Goal: Check status: Check status

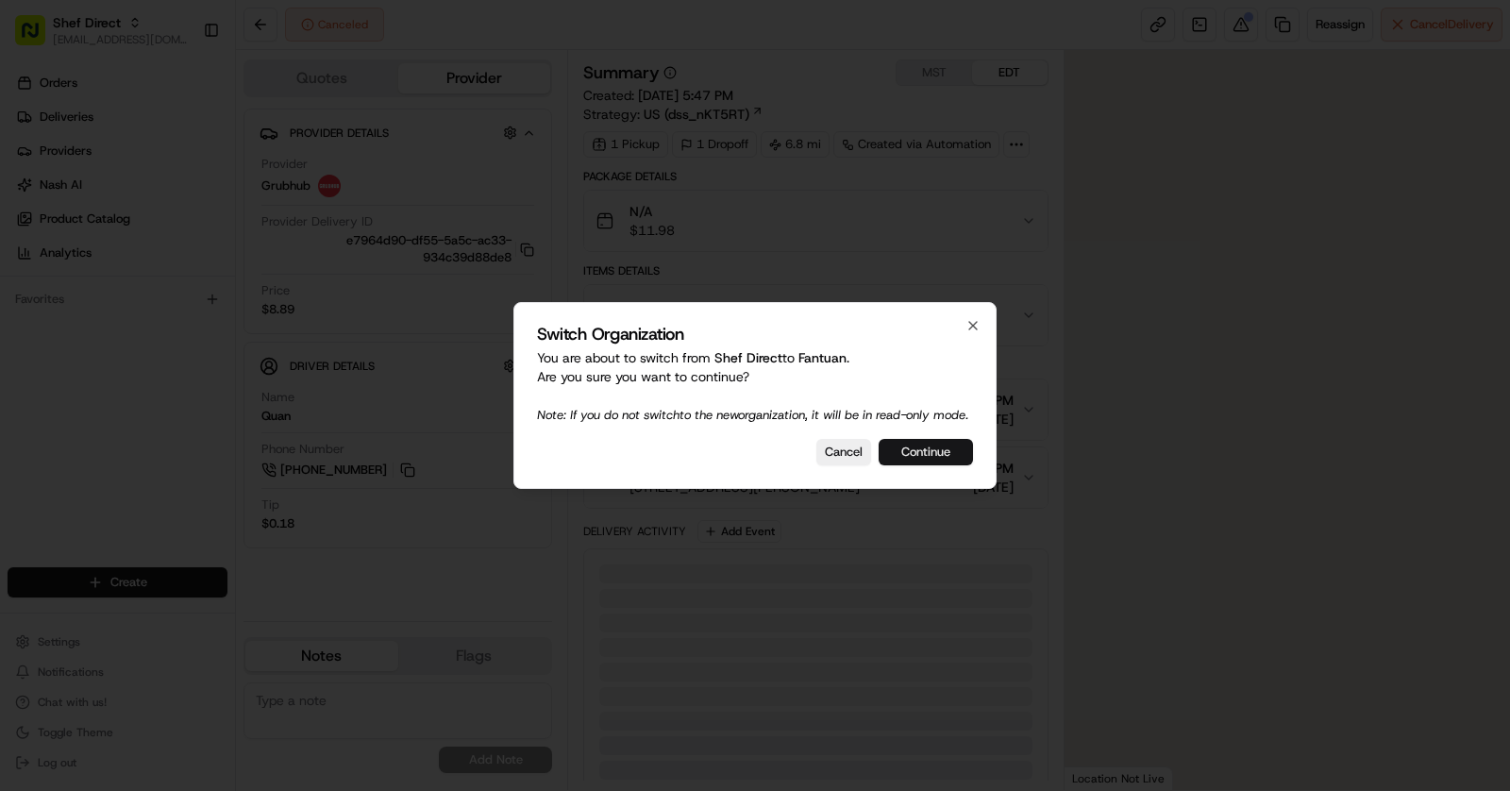
click at [923, 456] on button "Continue" at bounding box center [925, 452] width 94 height 26
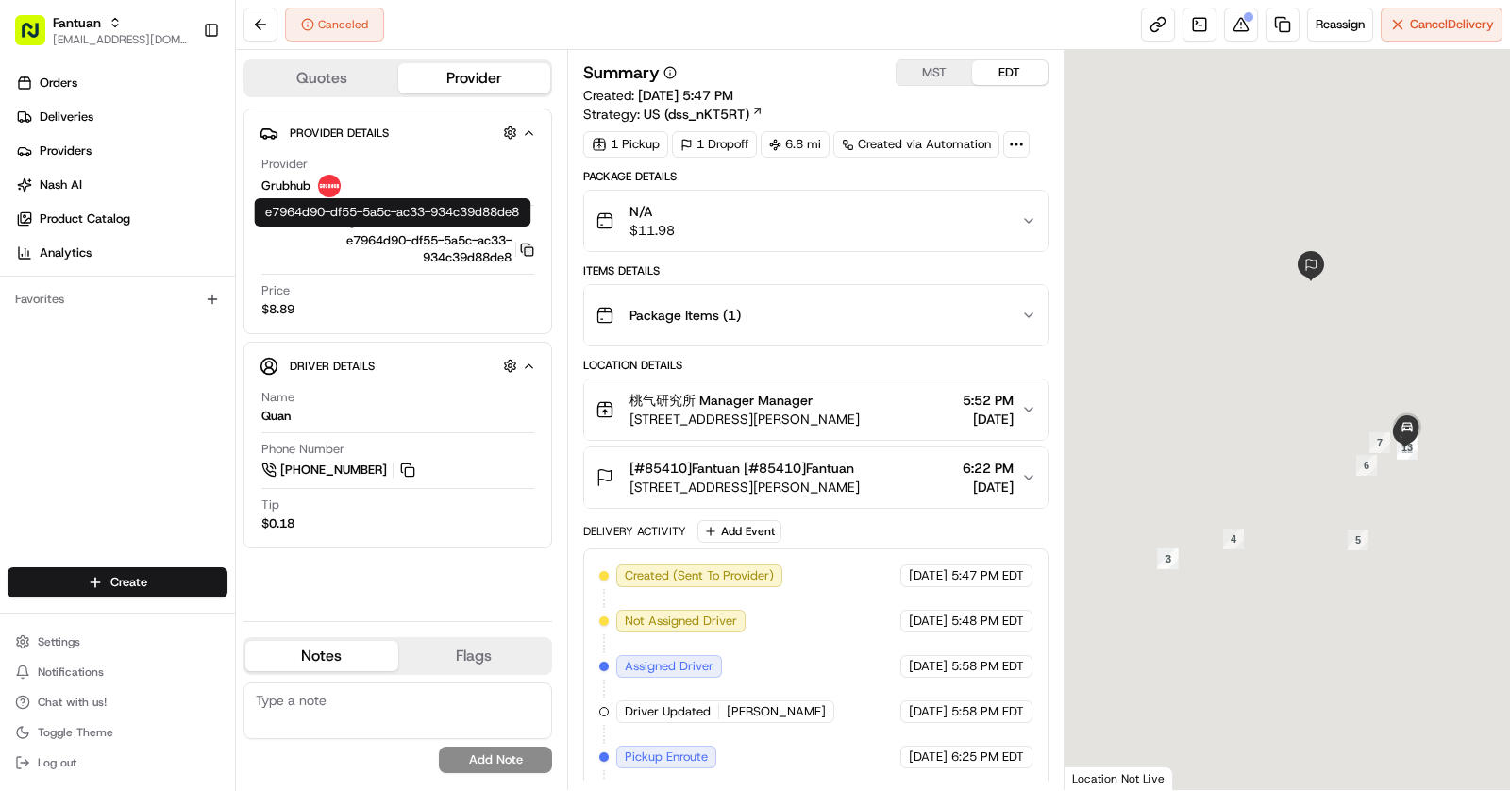
click at [529, 254] on icon "button" at bounding box center [527, 249] width 14 height 14
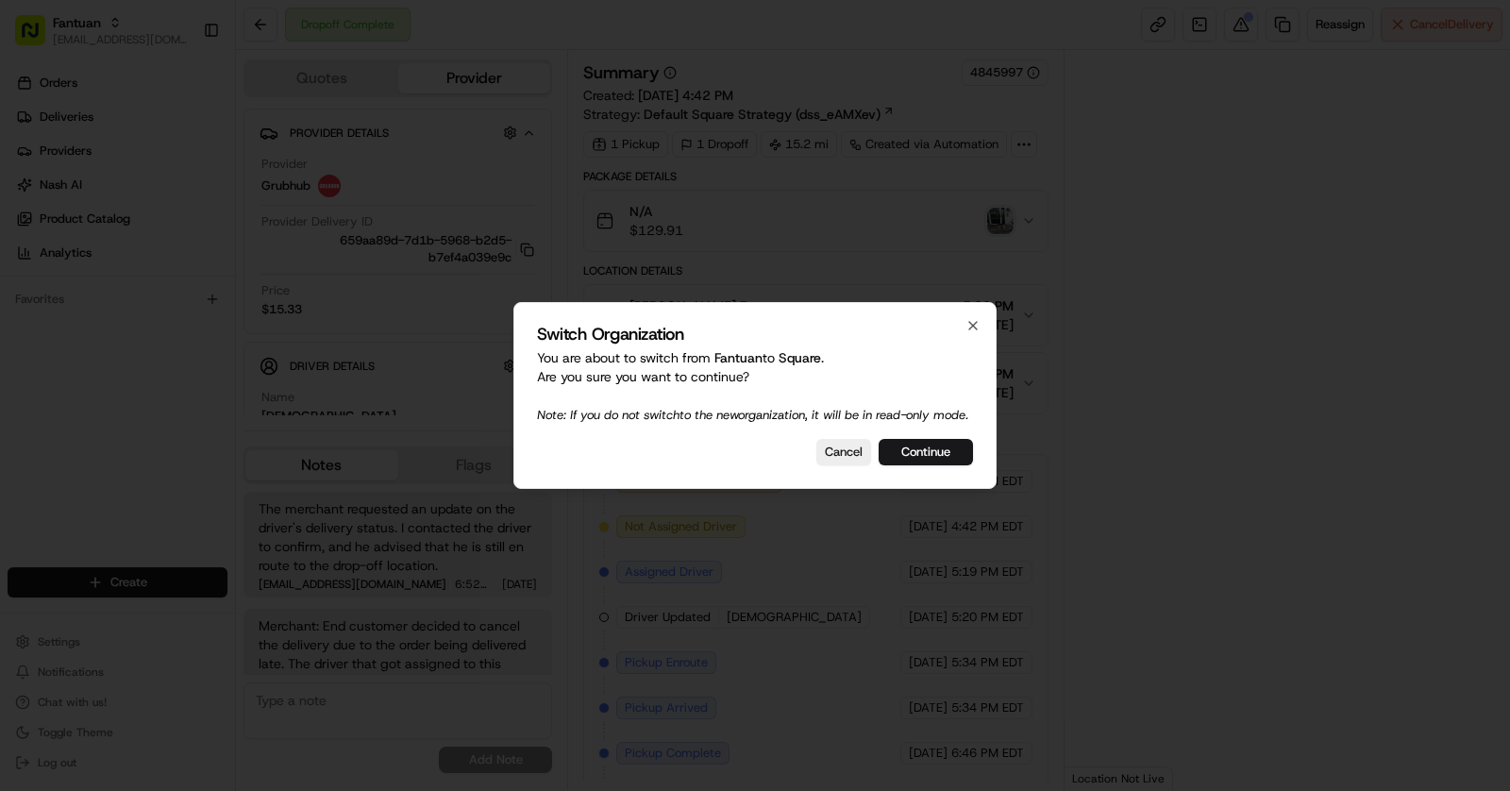
scroll to position [175, 0]
click at [920, 450] on button "Continue" at bounding box center [925, 452] width 94 height 26
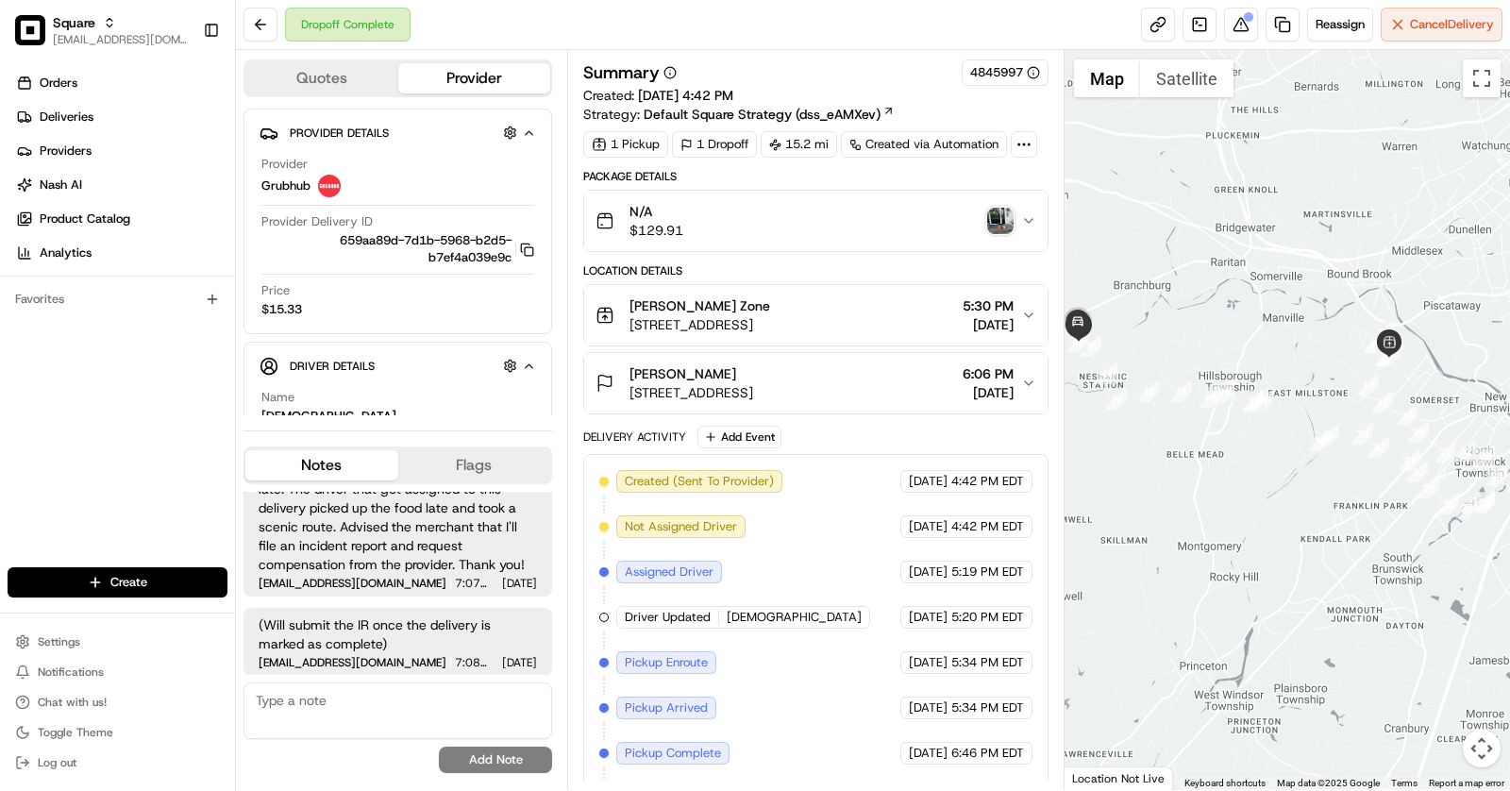
click at [997, 226] on img "button" at bounding box center [1000, 221] width 26 height 26
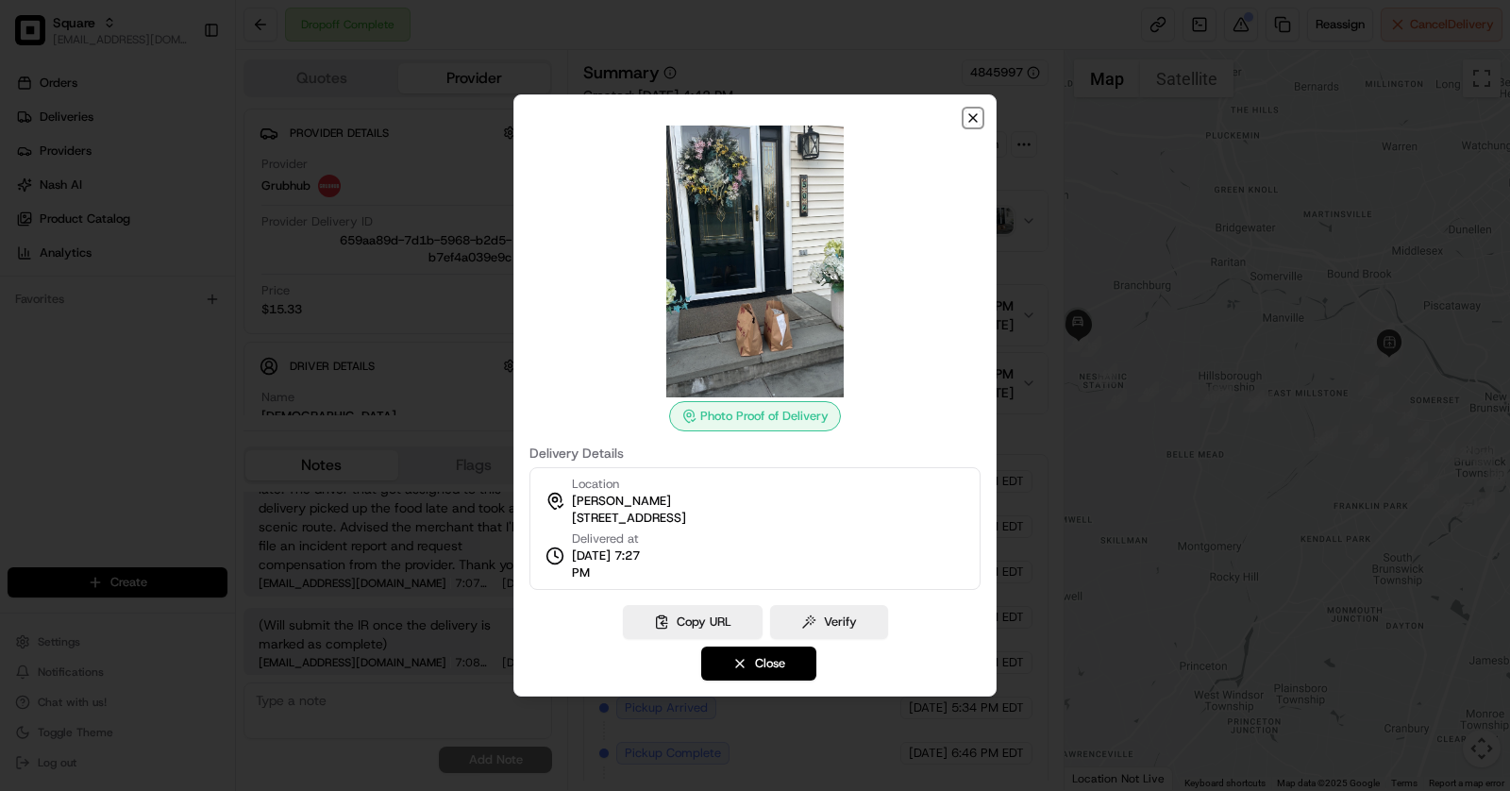
click at [973, 122] on icon "button" at bounding box center [972, 117] width 15 height 15
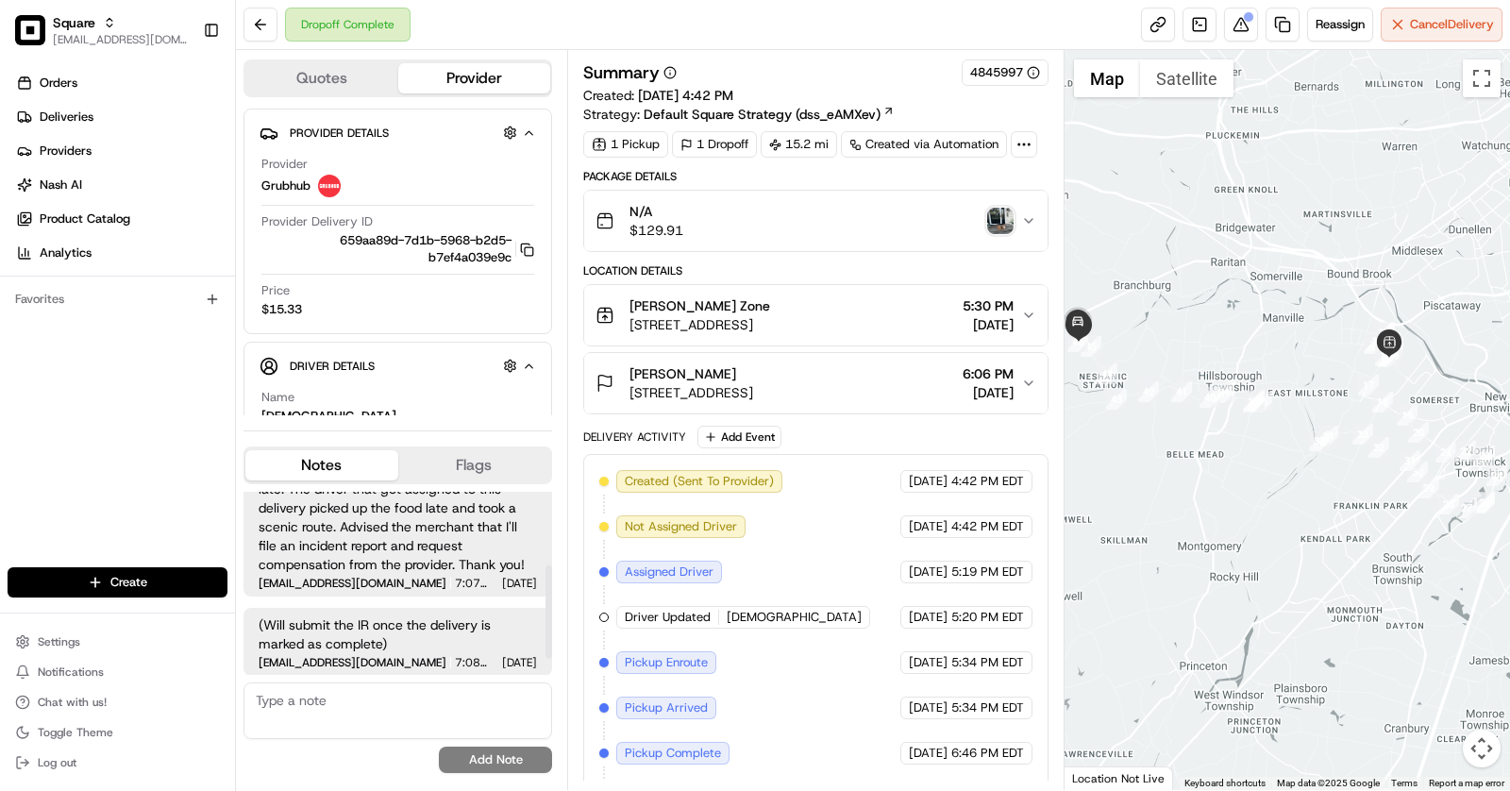
scroll to position [0, 0]
drag, startPoint x: 778, startPoint y: 356, endPoint x: 607, endPoint y: 360, distance: 171.8
click at [607, 360] on button "Concepcion Detablan 502 Horizon Way, Branchburg, NJ 08853, USA 6:06 PM 08/23/20…" at bounding box center [815, 383] width 463 height 60
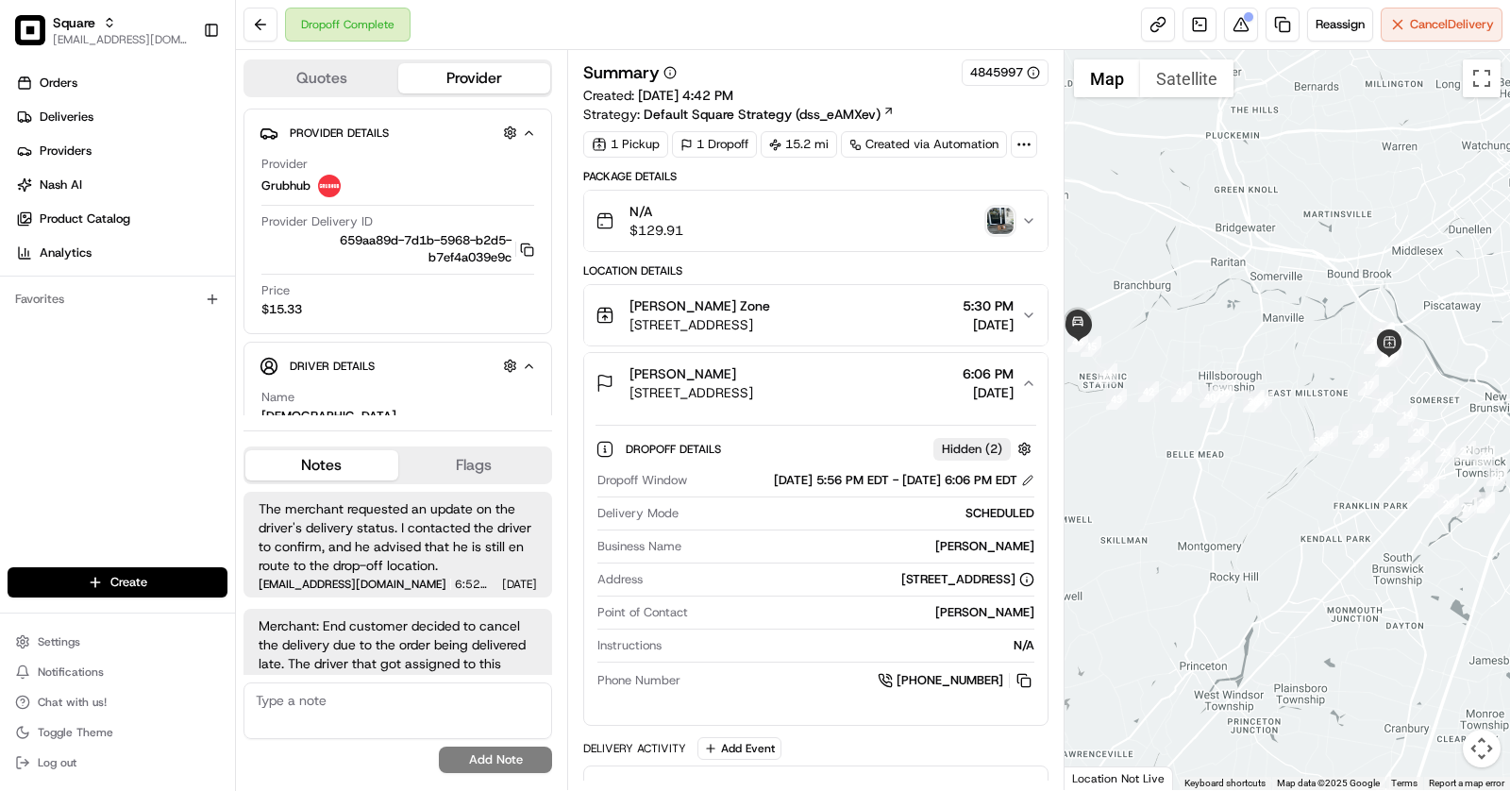
drag, startPoint x: 607, startPoint y: 360, endPoint x: 797, endPoint y: 366, distance: 190.7
click at [753, 366] on div "Concepcion Detablan 502 Horizon Way, Branchburg, NJ 08853, USA" at bounding box center [674, 383] width 158 height 38
click at [753, 366] on div "Concepcion Detablan" at bounding box center [691, 373] width 124 height 19
drag, startPoint x: 797, startPoint y: 366, endPoint x: 638, endPoint y: 365, distance: 159.5
click at [638, 365] on div "Concepcion Detablan" at bounding box center [691, 373] width 124 height 19
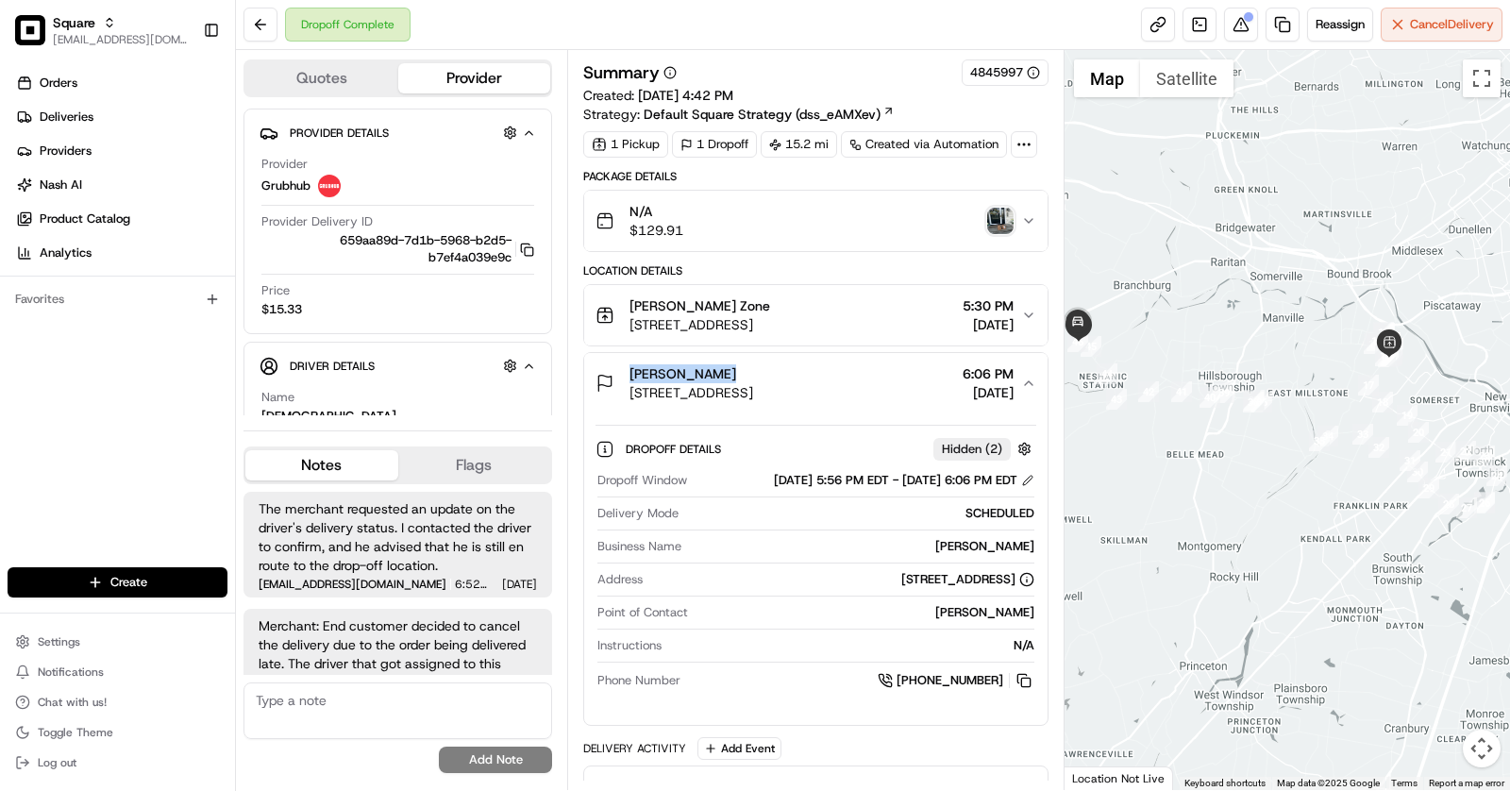
drag, startPoint x: 622, startPoint y: 298, endPoint x: 1025, endPoint y: 399, distance: 415.3
click at [1025, 399] on div "Location Details Kurry Zone 120 Cedar Grove Ln, Somerset, NJ 08873, USA 5:30 PM…" at bounding box center [815, 494] width 465 height 462
click at [753, 374] on div "Concepcion Detablan" at bounding box center [691, 373] width 124 height 19
click at [753, 377] on div "Concepcion Detablan" at bounding box center [691, 373] width 124 height 19
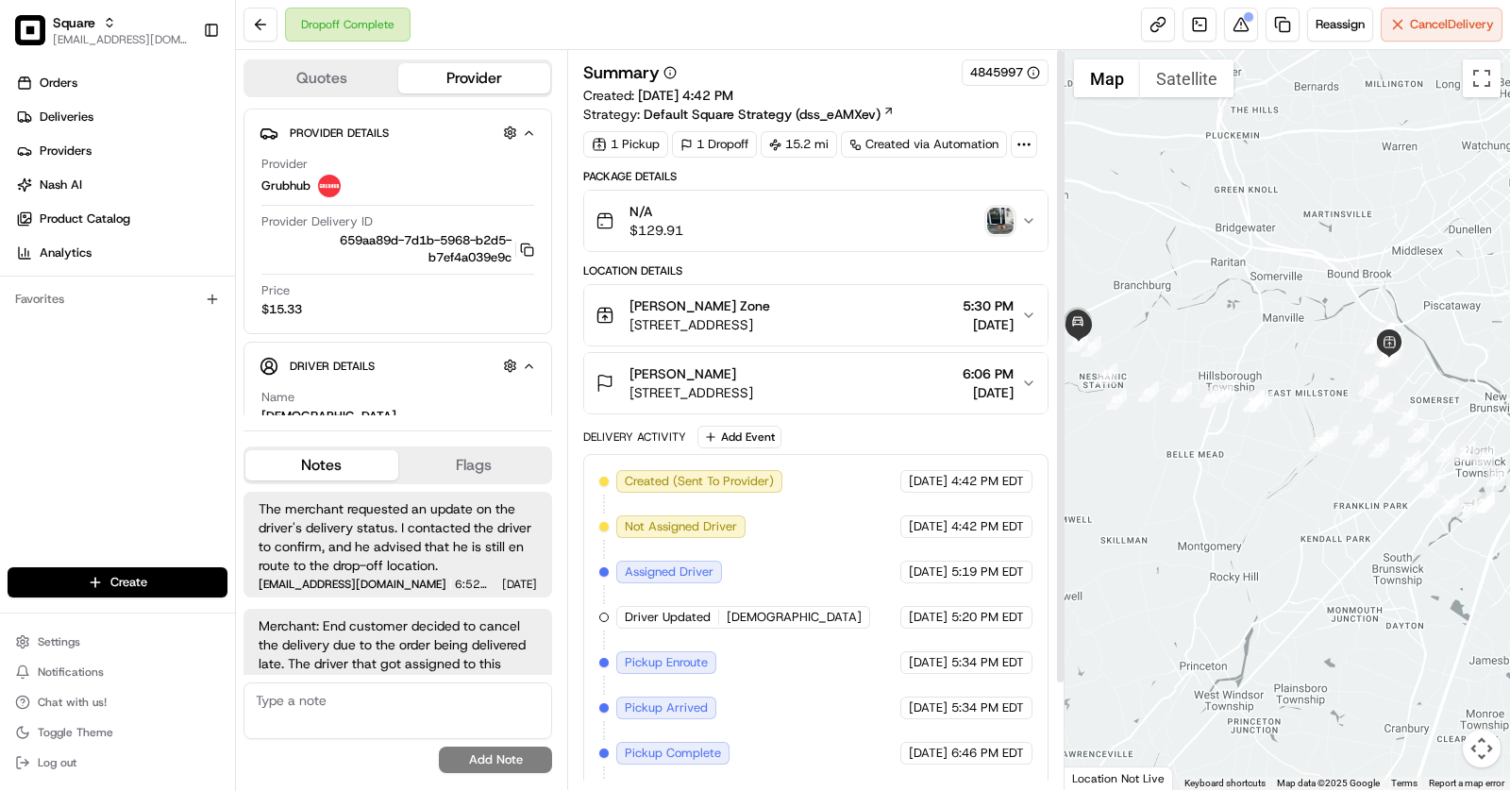
click at [910, 387] on div "Concepcion Detablan 502 Horizon Way, Branchburg, NJ 08853, USA 6:06 PM 08/23/20…" at bounding box center [808, 383] width 426 height 38
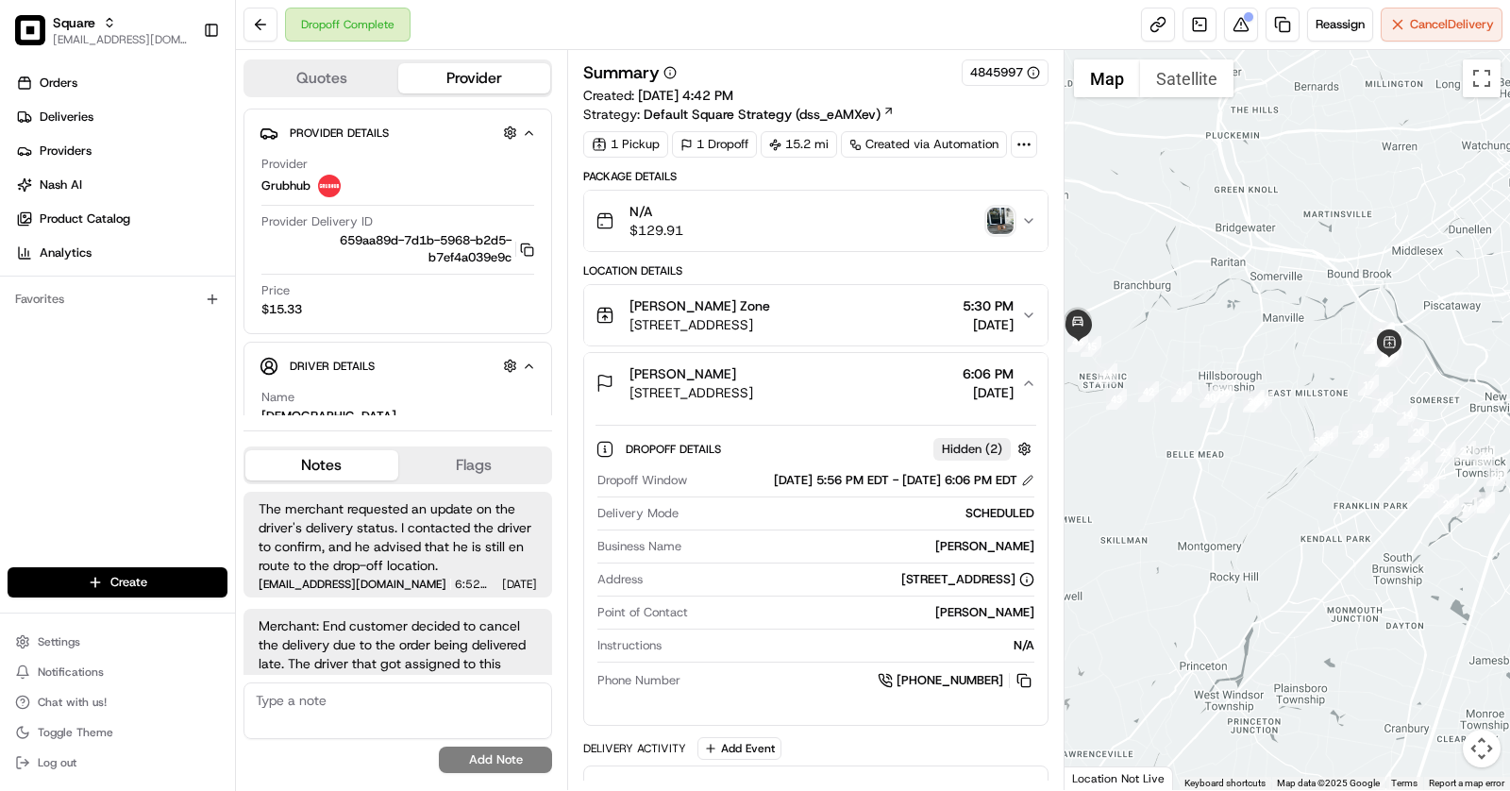
scroll to position [431, 0]
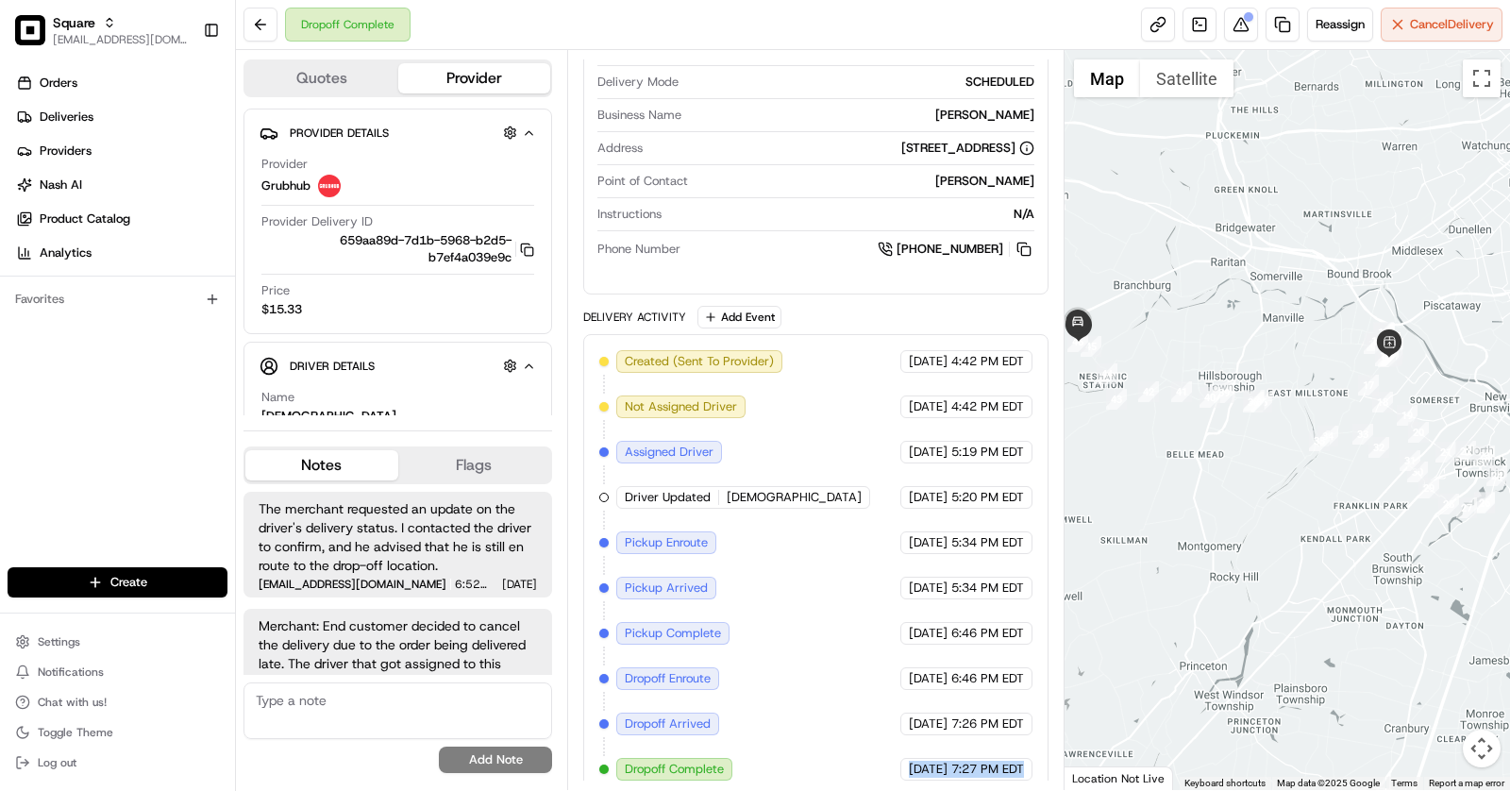
drag, startPoint x: 873, startPoint y: 747, endPoint x: 1052, endPoint y: 750, distance: 179.3
click at [1052, 750] on div "Summary 4845997 Created: 08/23/2025 4:42 PM Strategy: Default Square Strategy (…" at bounding box center [815, 420] width 497 height 740
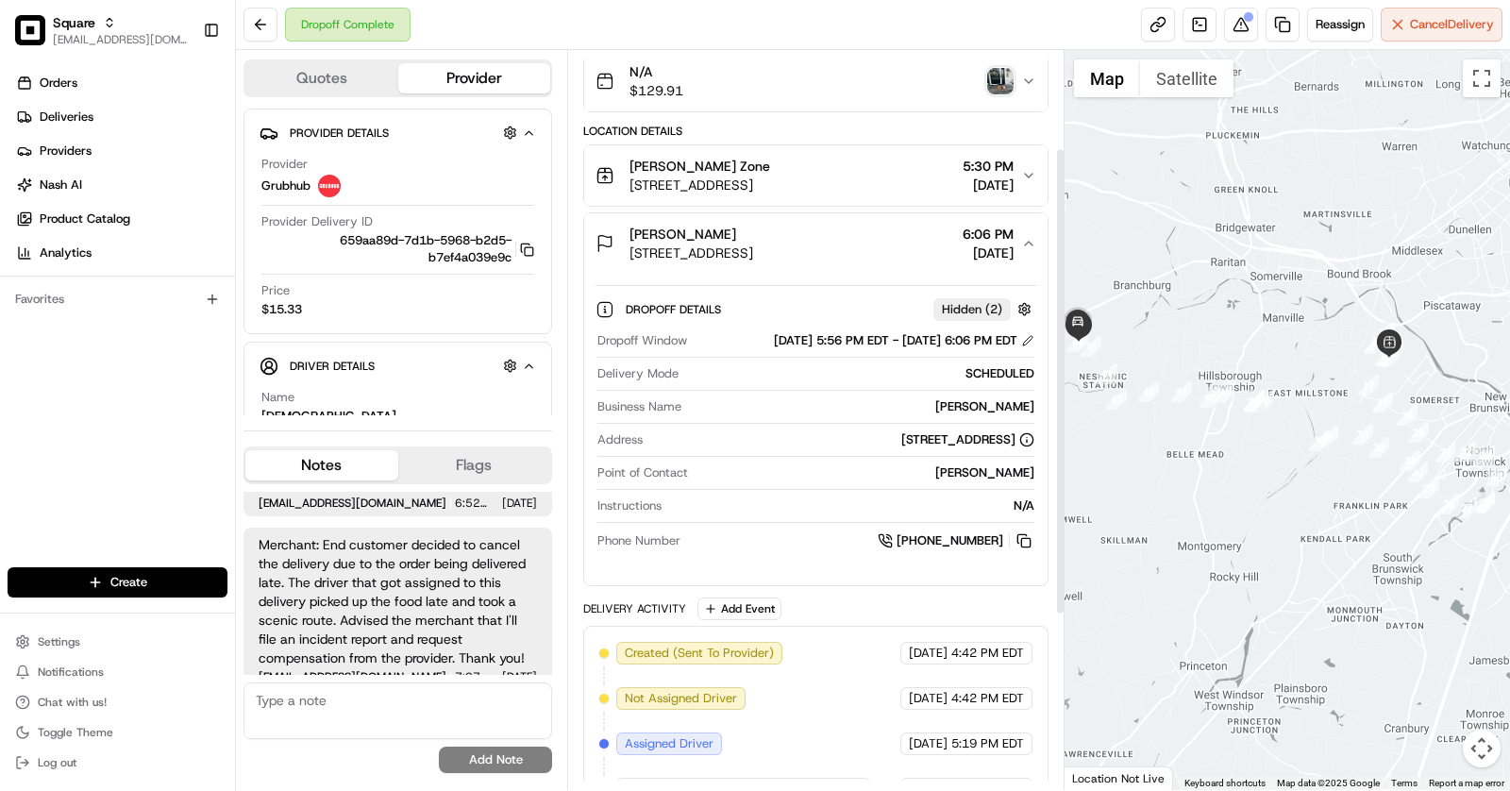
scroll to position [155, 0]
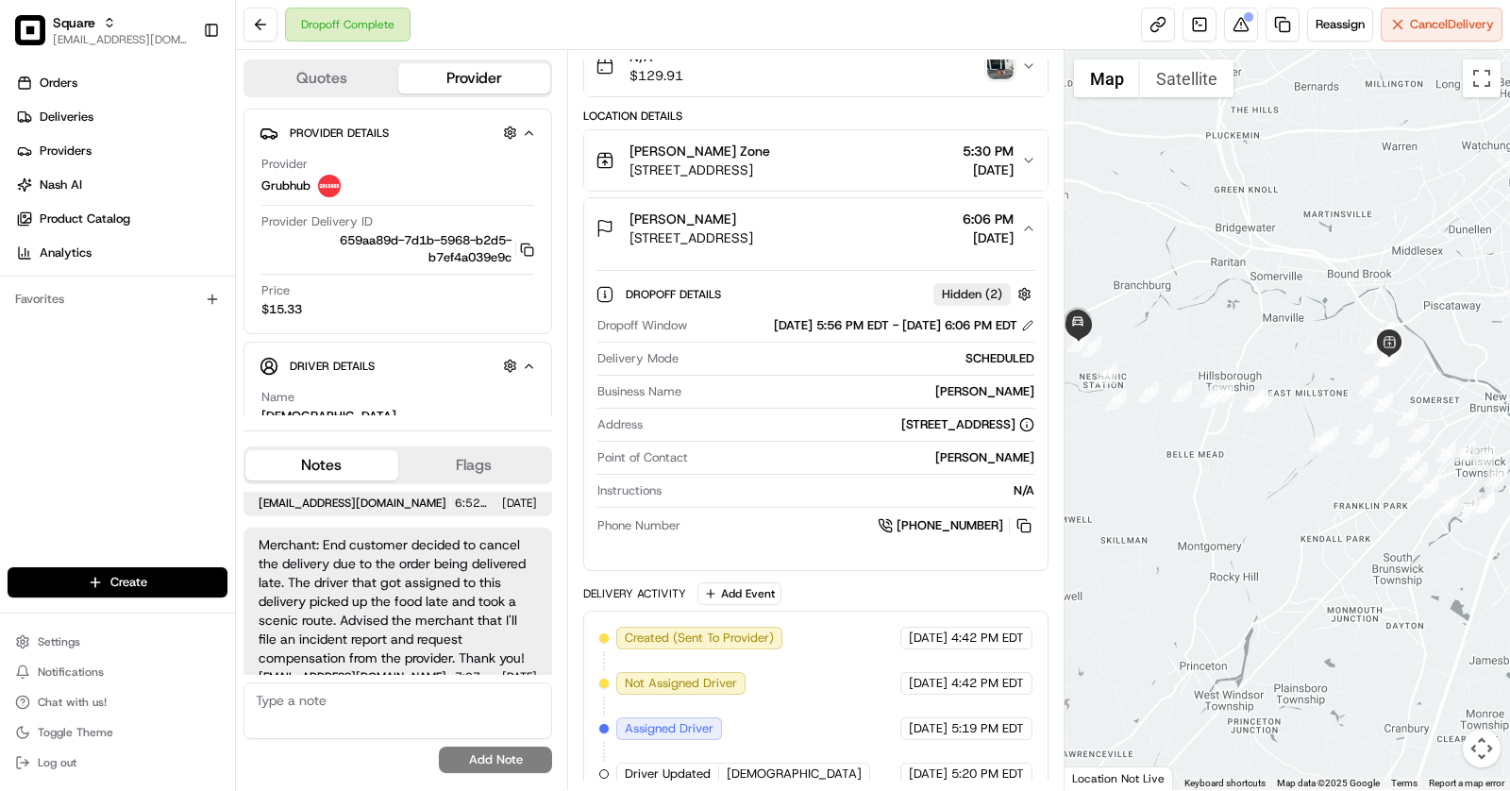
drag, startPoint x: 947, startPoint y: 321, endPoint x: 1038, endPoint y: 326, distance: 90.7
click at [1038, 326] on div "Dropoff Details Hidden ( 2 ) Dropoff Window 08/23/2025 5:56 PM EDT - 08/23/2025…" at bounding box center [815, 407] width 463 height 296
copy div "6:06 PM EDT"
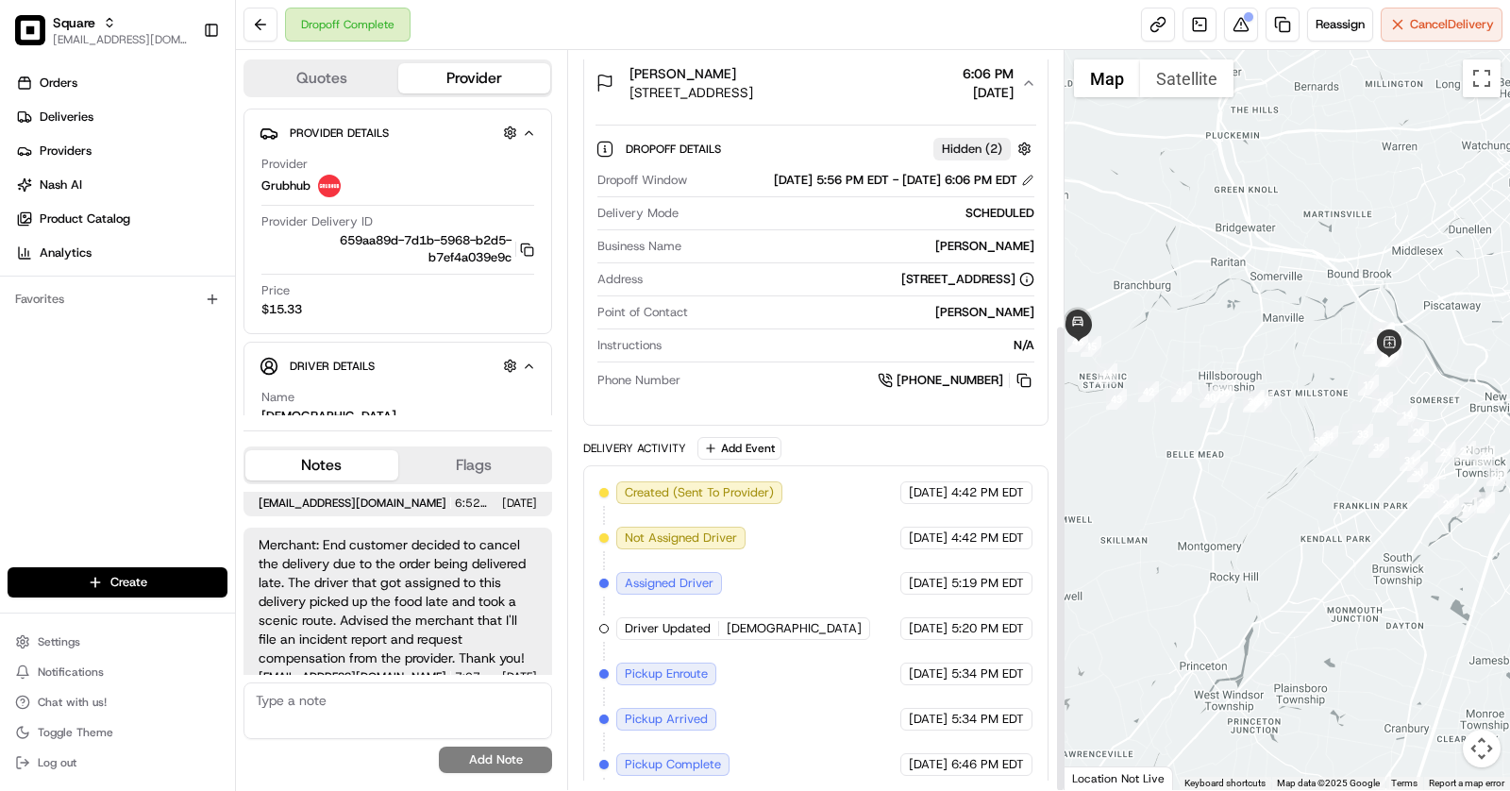
scroll to position [431, 0]
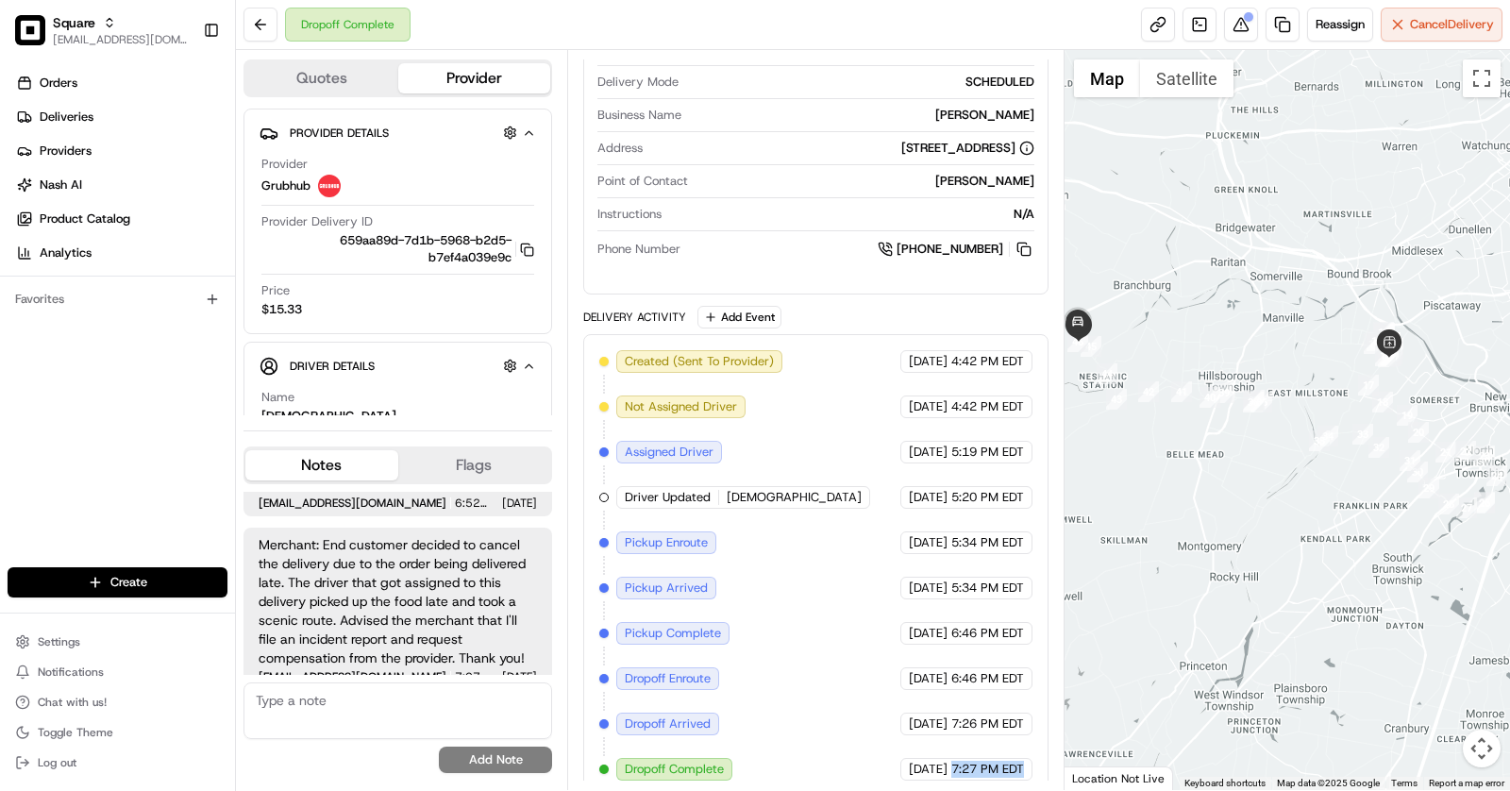
drag, startPoint x: 950, startPoint y: 746, endPoint x: 1055, endPoint y: 746, distance: 104.7
click at [1055, 746] on div "Summary 4845997 Created: 08/23/2025 4:42 PM Strategy: Default Square Strategy (…" at bounding box center [815, 420] width 497 height 740
copy span "7:27 PM EDT"
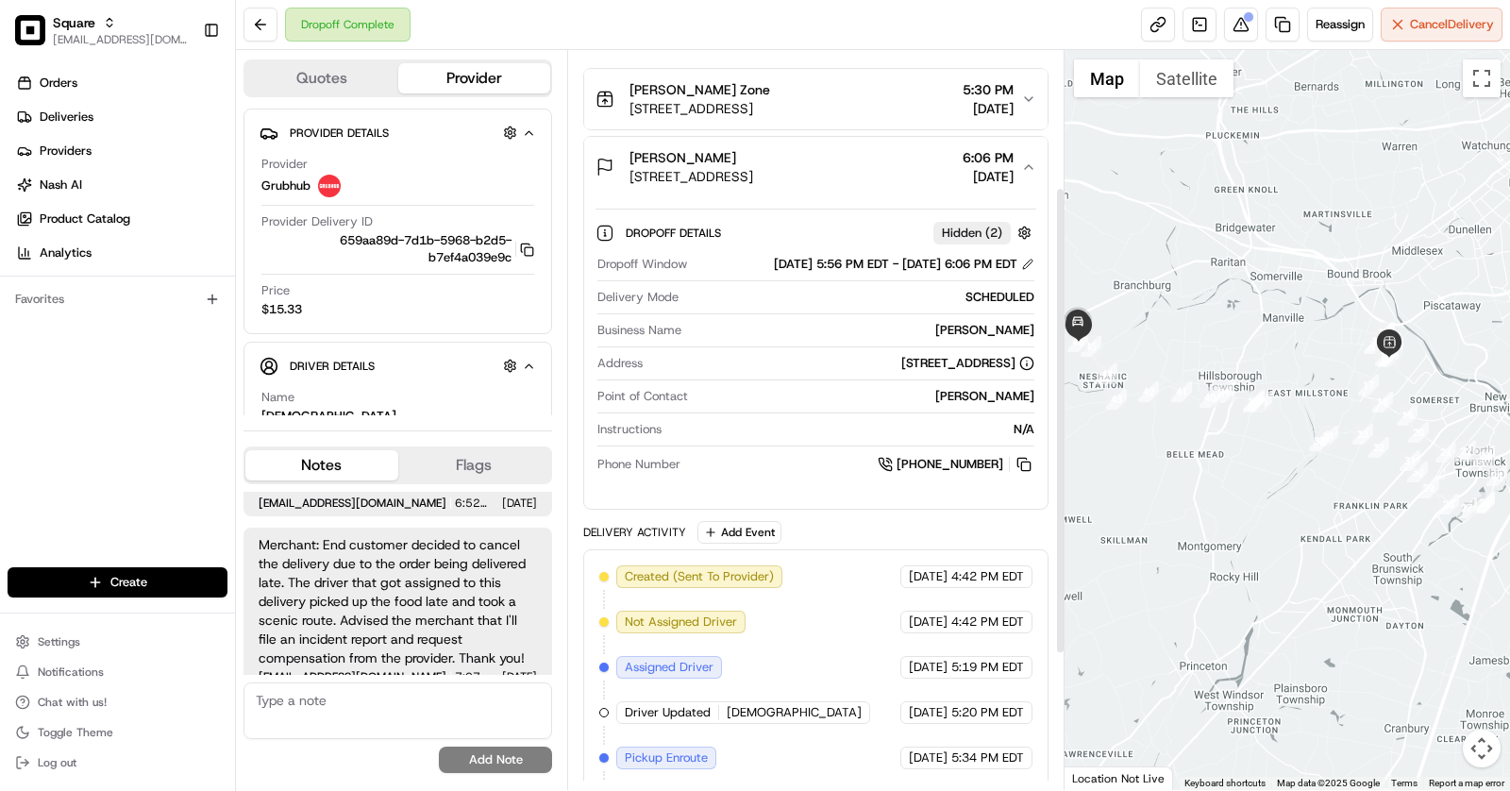
scroll to position [0, 0]
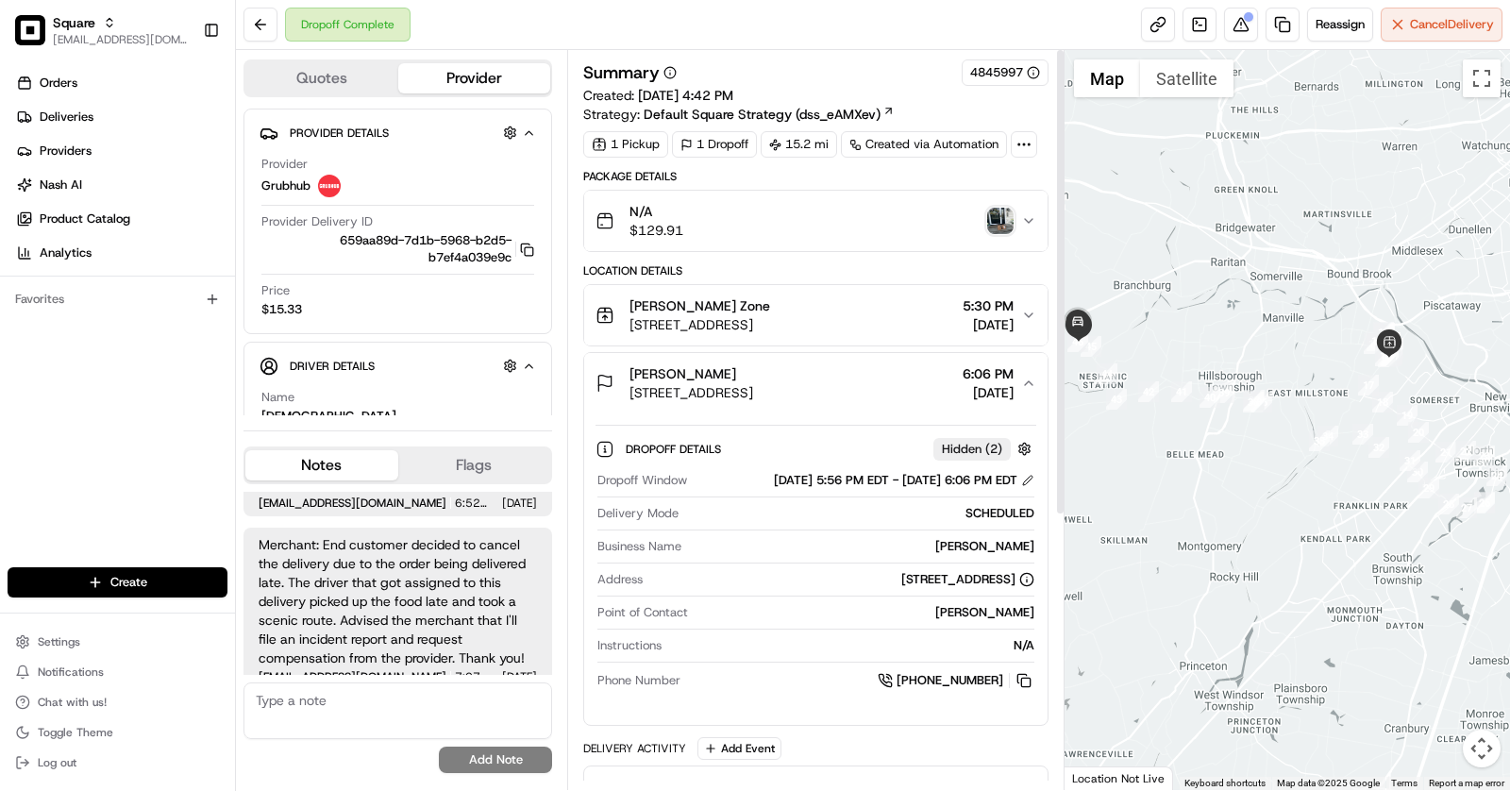
click at [927, 390] on div "Concepcion Detablan 502 Horizon Way, Branchburg, NJ 08853, USA 6:06 PM 08/23/20…" at bounding box center [808, 383] width 426 height 38
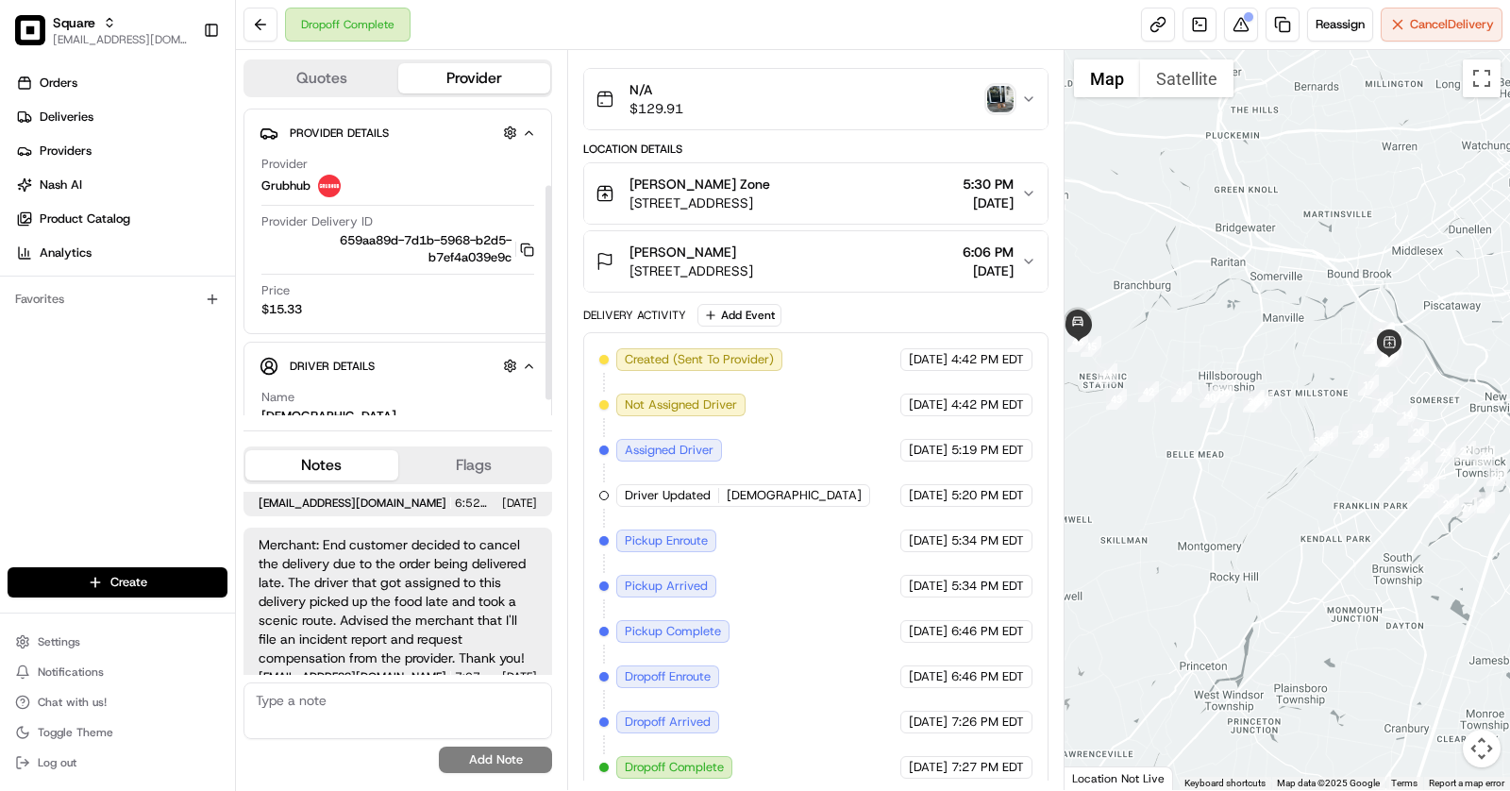
scroll to position [132, 0]
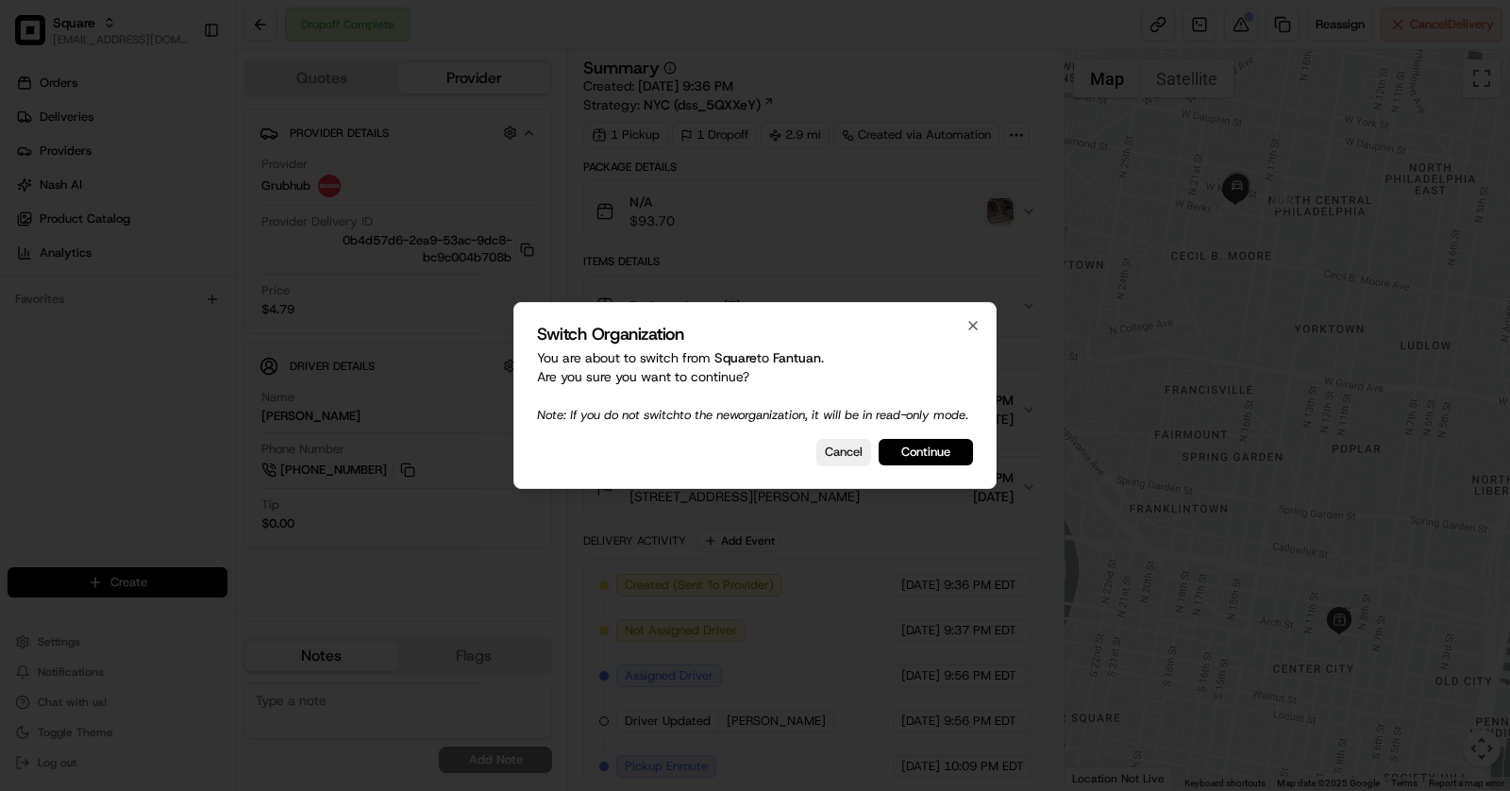
click at [925, 455] on button "Continue" at bounding box center [925, 452] width 94 height 26
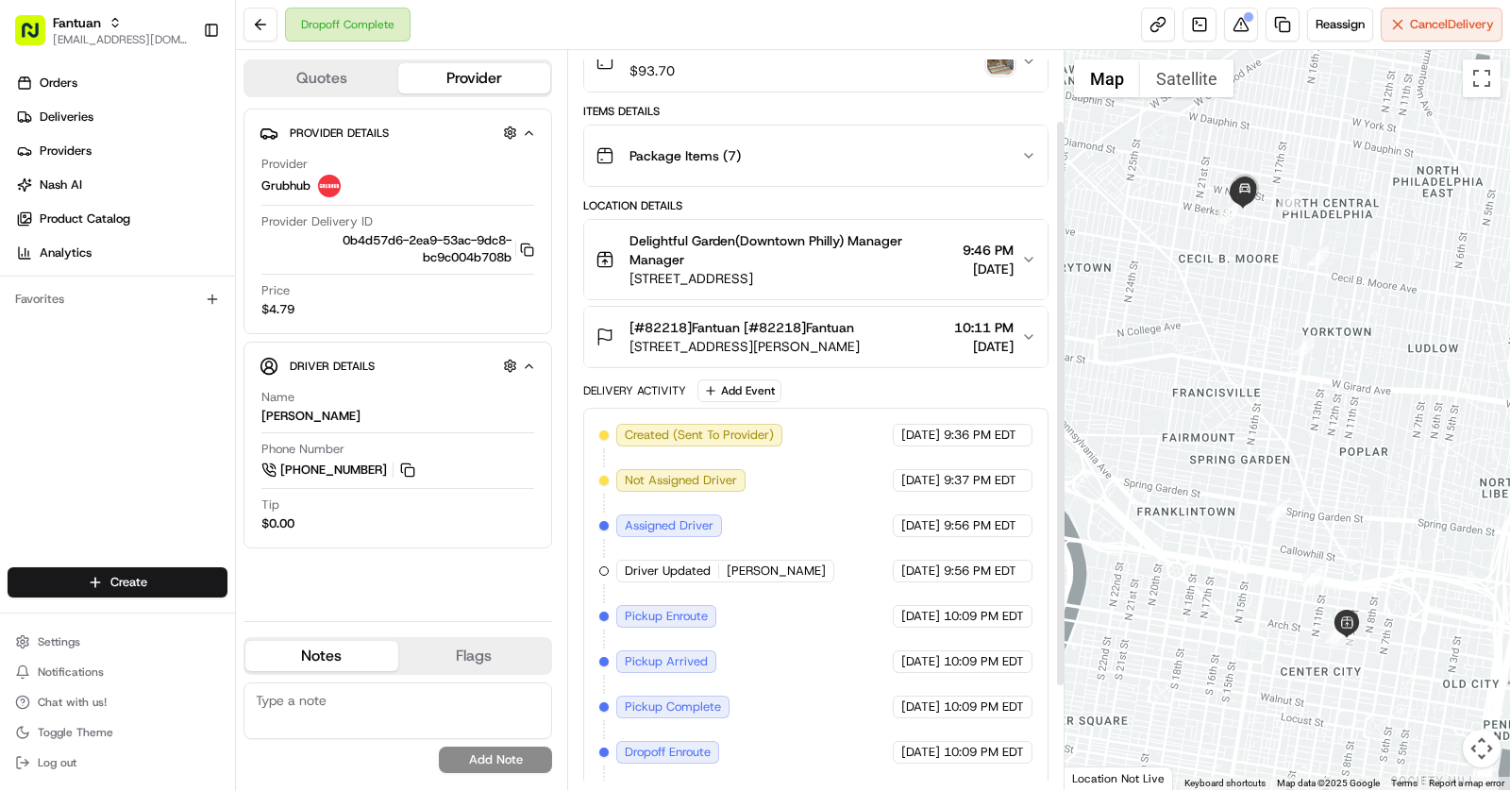
scroll to position [92, 0]
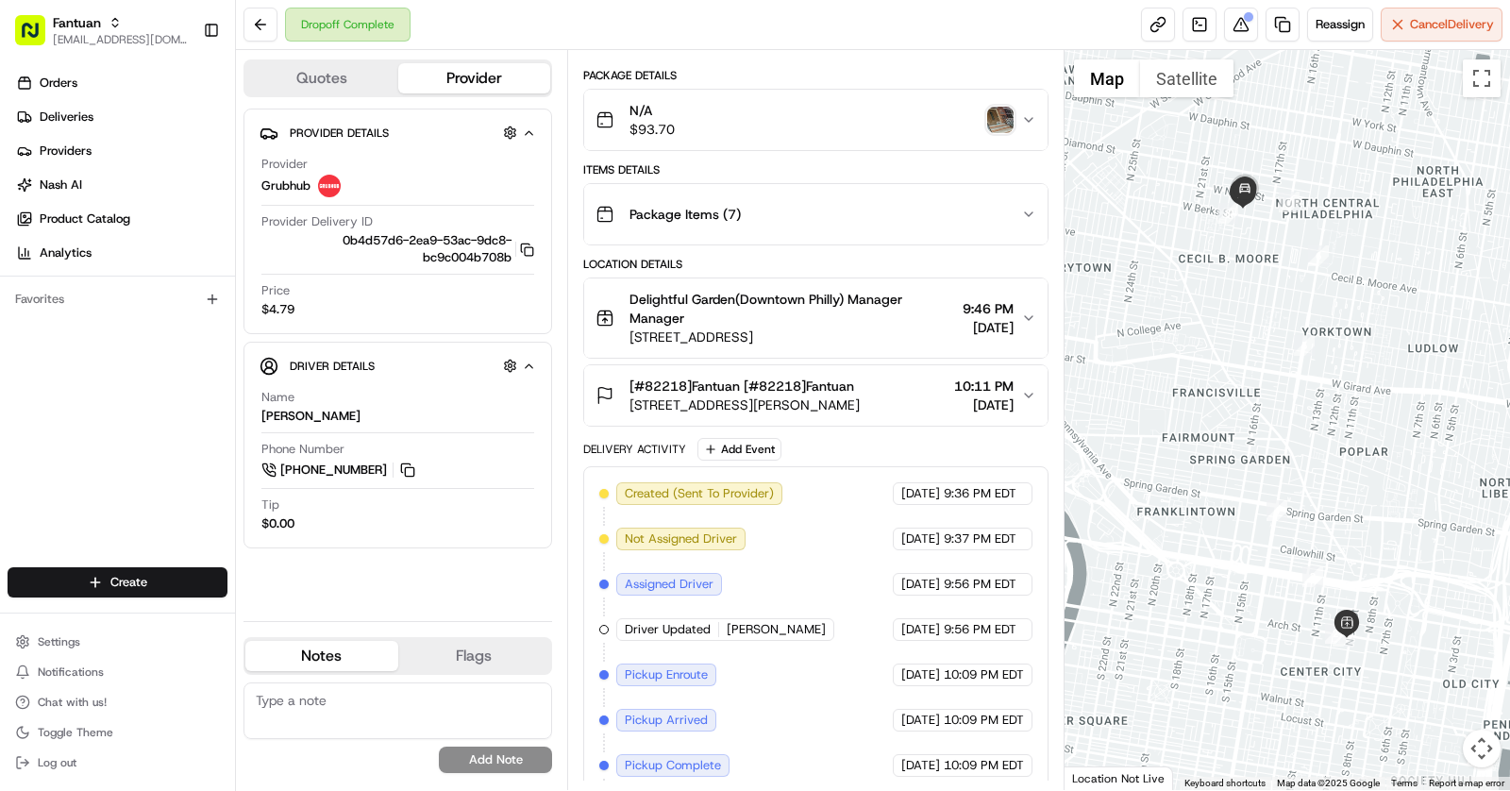
click at [1003, 124] on img "button" at bounding box center [1000, 120] width 26 height 26
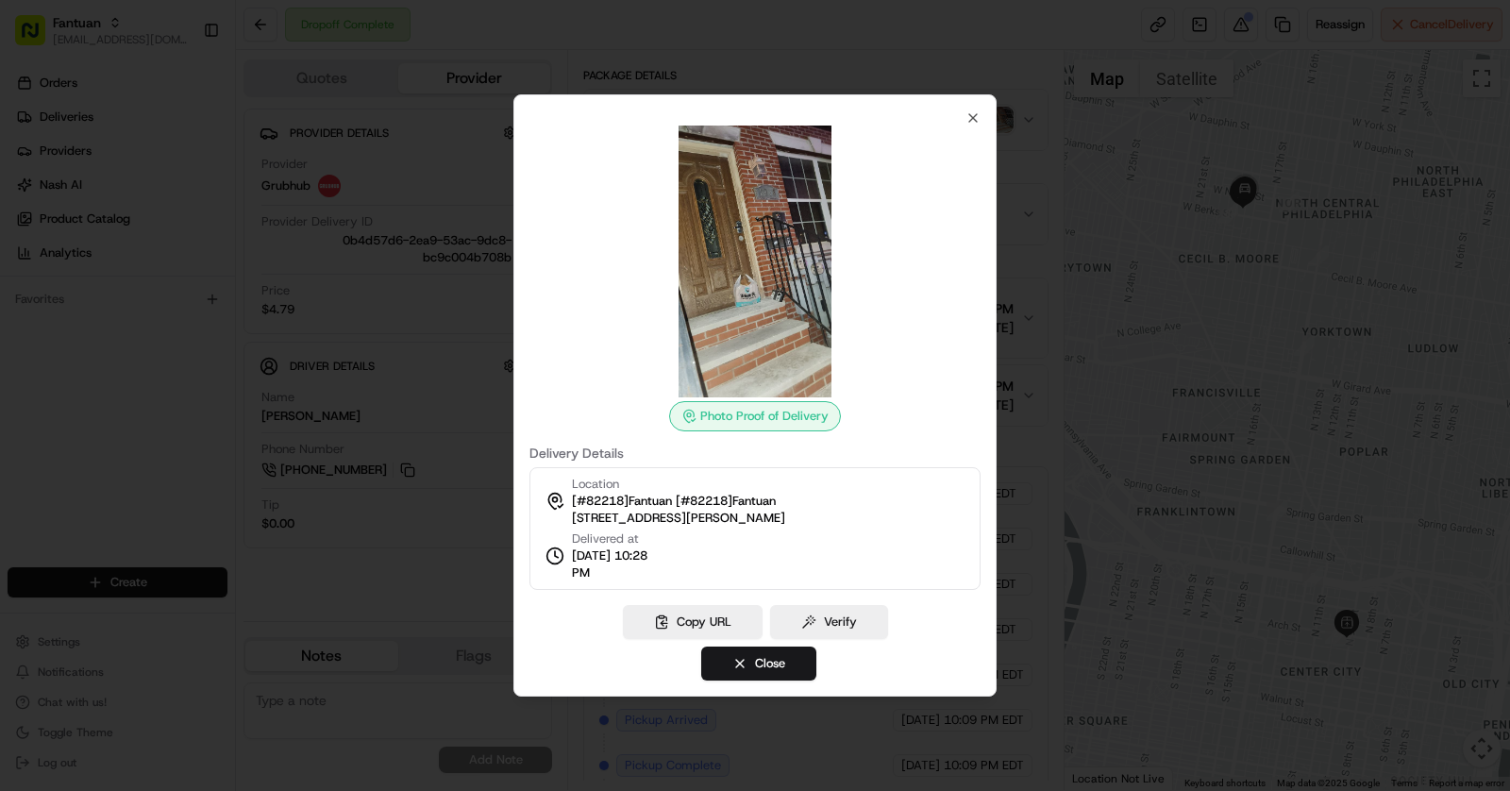
click at [1037, 357] on div at bounding box center [755, 395] width 1510 height 791
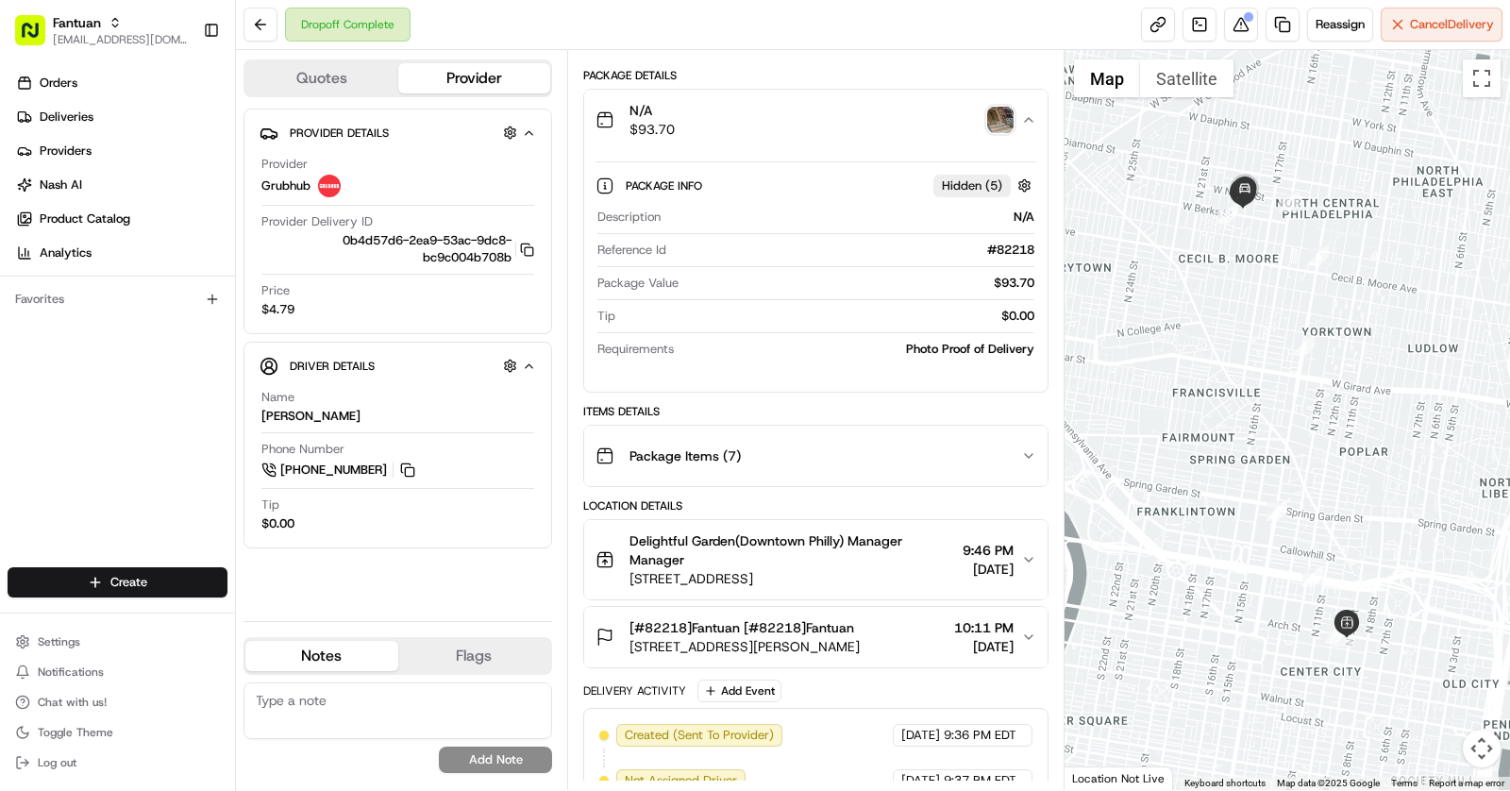
click at [819, 637] on span "1918 N Gratz St, Philadelphia, PA 19121, USA" at bounding box center [744, 646] width 230 height 19
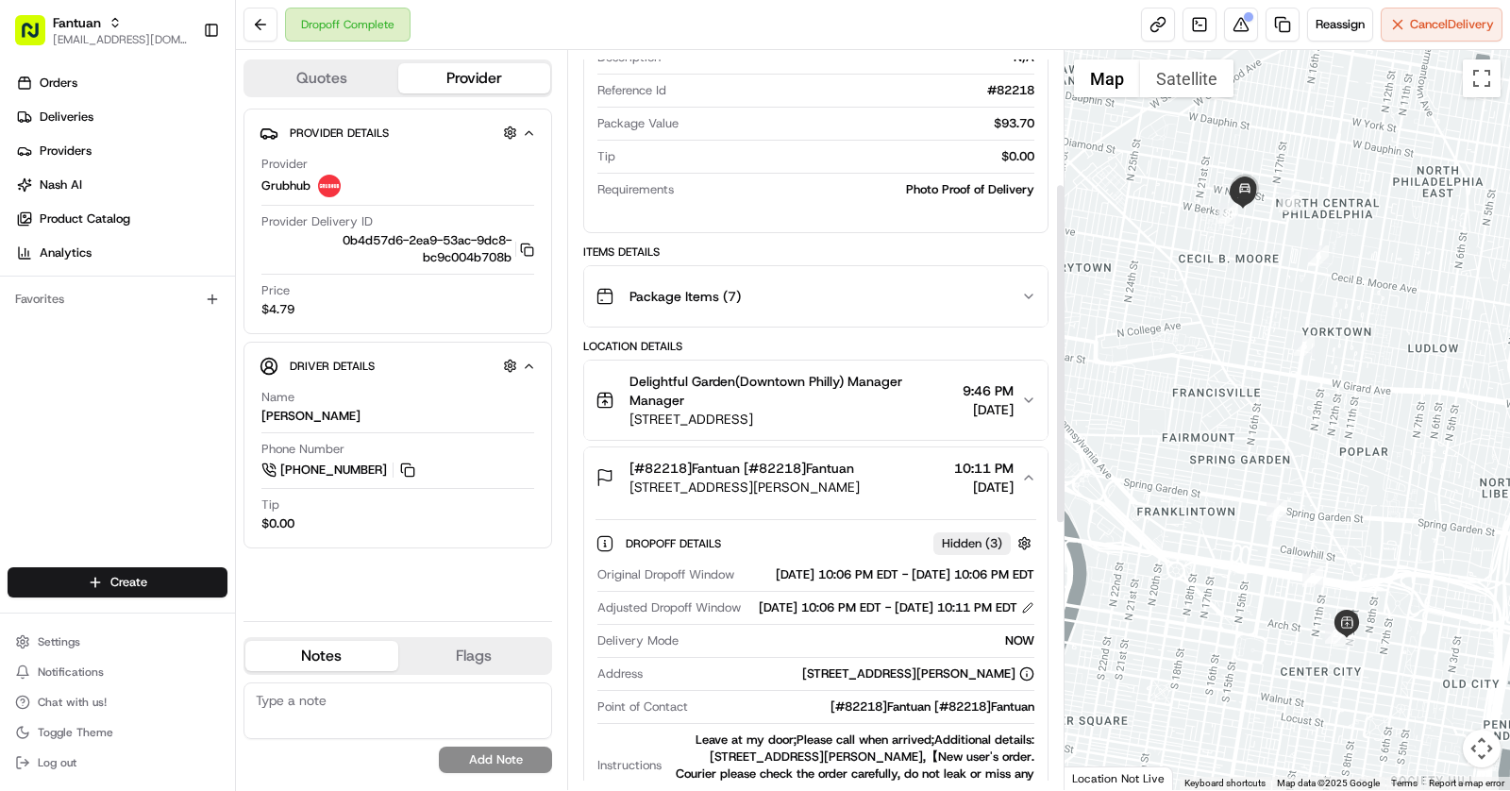
scroll to position [289, 0]
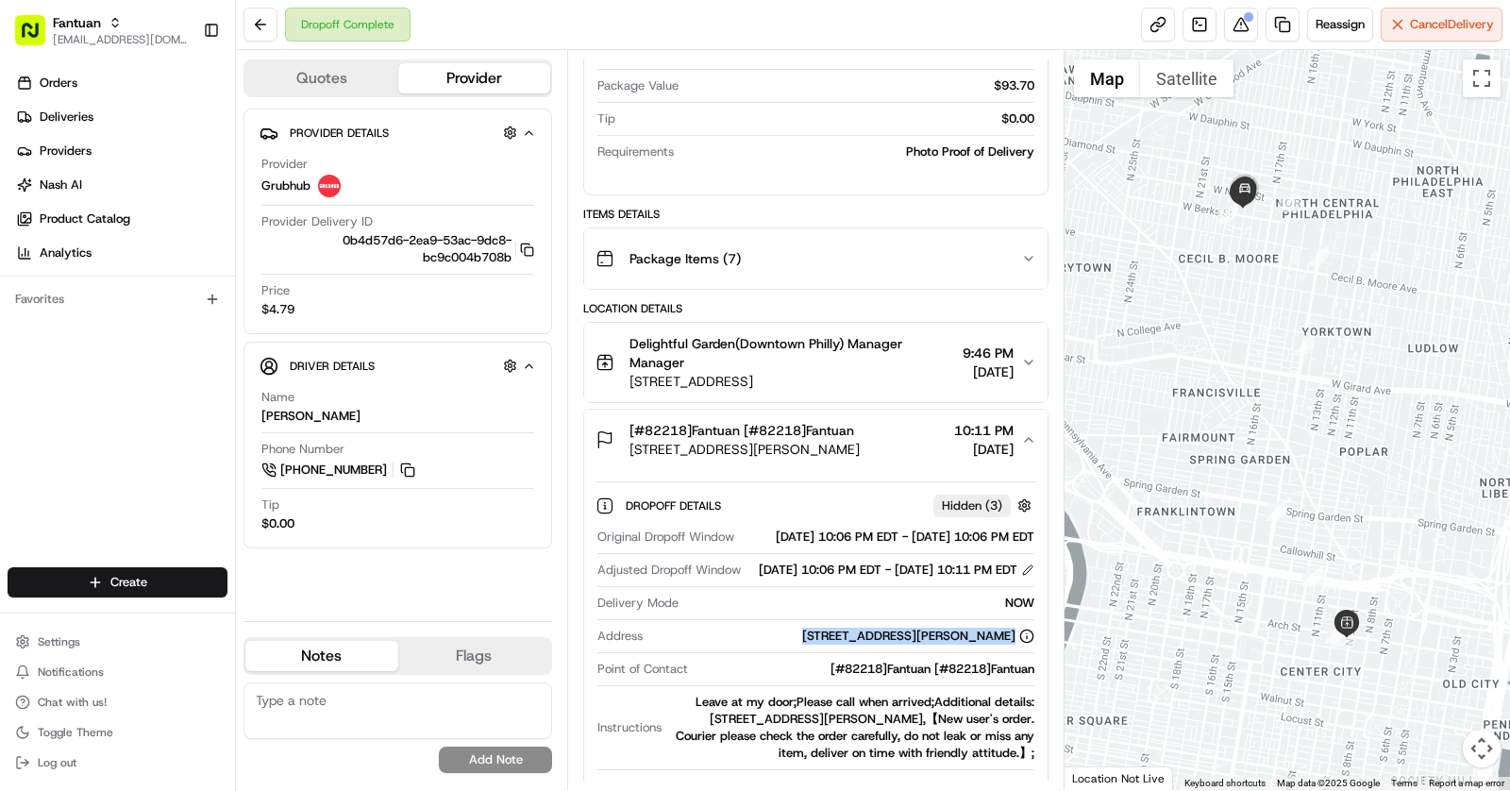
drag, startPoint x: 742, startPoint y: 665, endPoint x: 956, endPoint y: 682, distance: 214.9
click at [956, 682] on div "Original Dropoff Window 08/22/2025 10:06 PM EDT - 08/22/2025 10:06 PM EDT Adjus…" at bounding box center [815, 663] width 441 height 285
copy div "1918 N Gratz St, Philadelphia, PA 19121, USA"
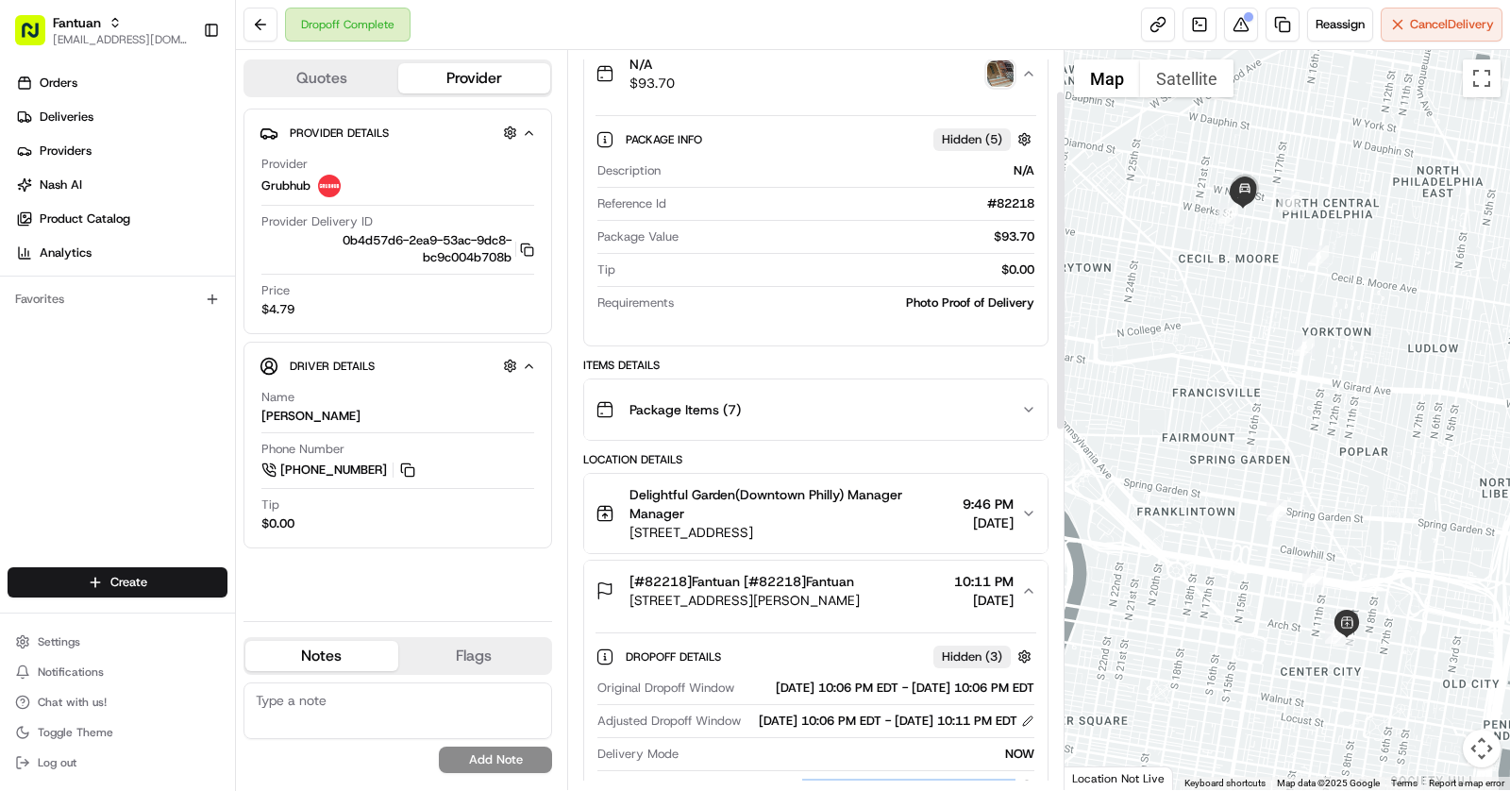
scroll to position [0, 0]
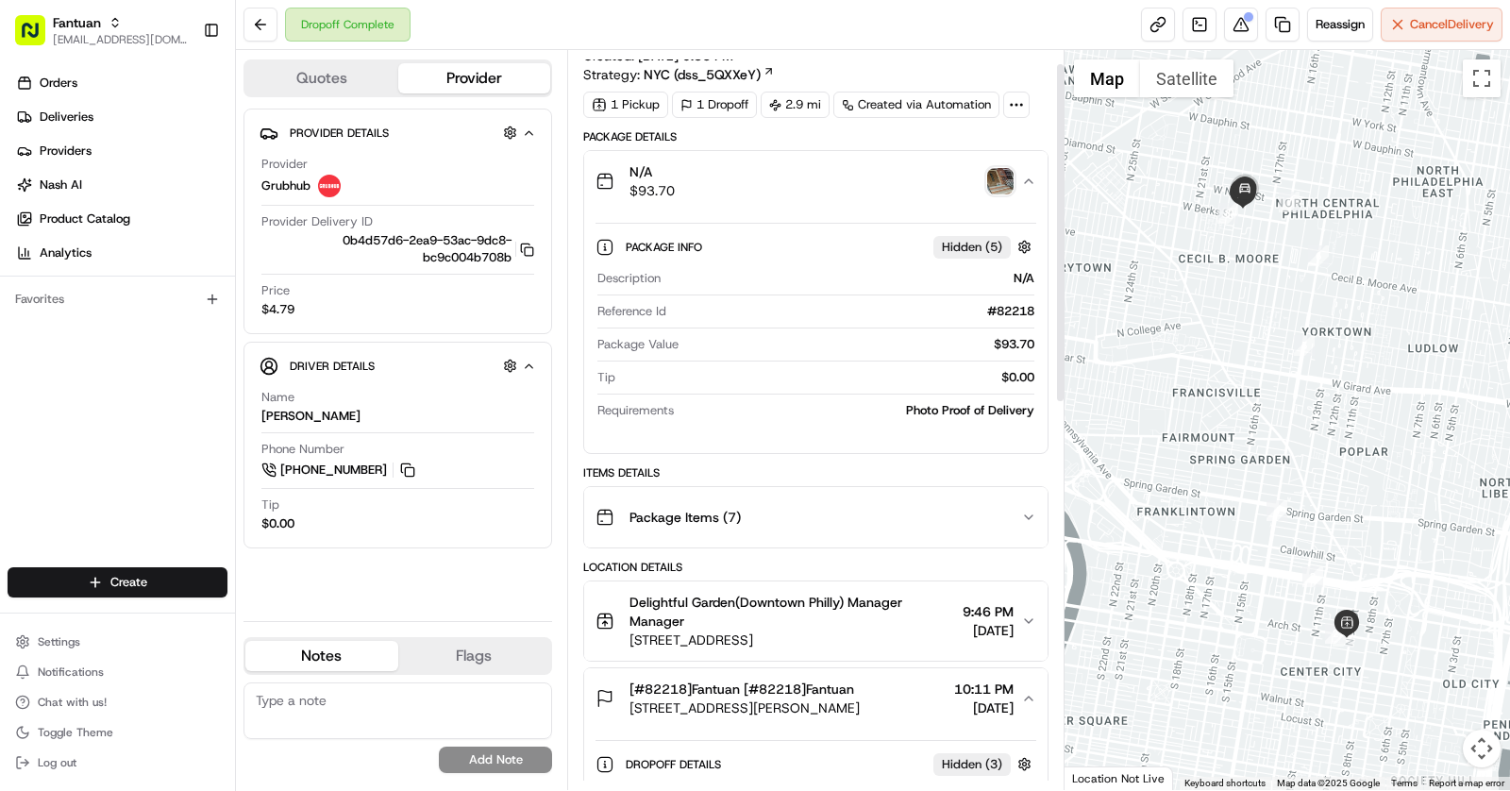
click at [888, 166] on div "N/A $93.70" at bounding box center [808, 181] width 426 height 38
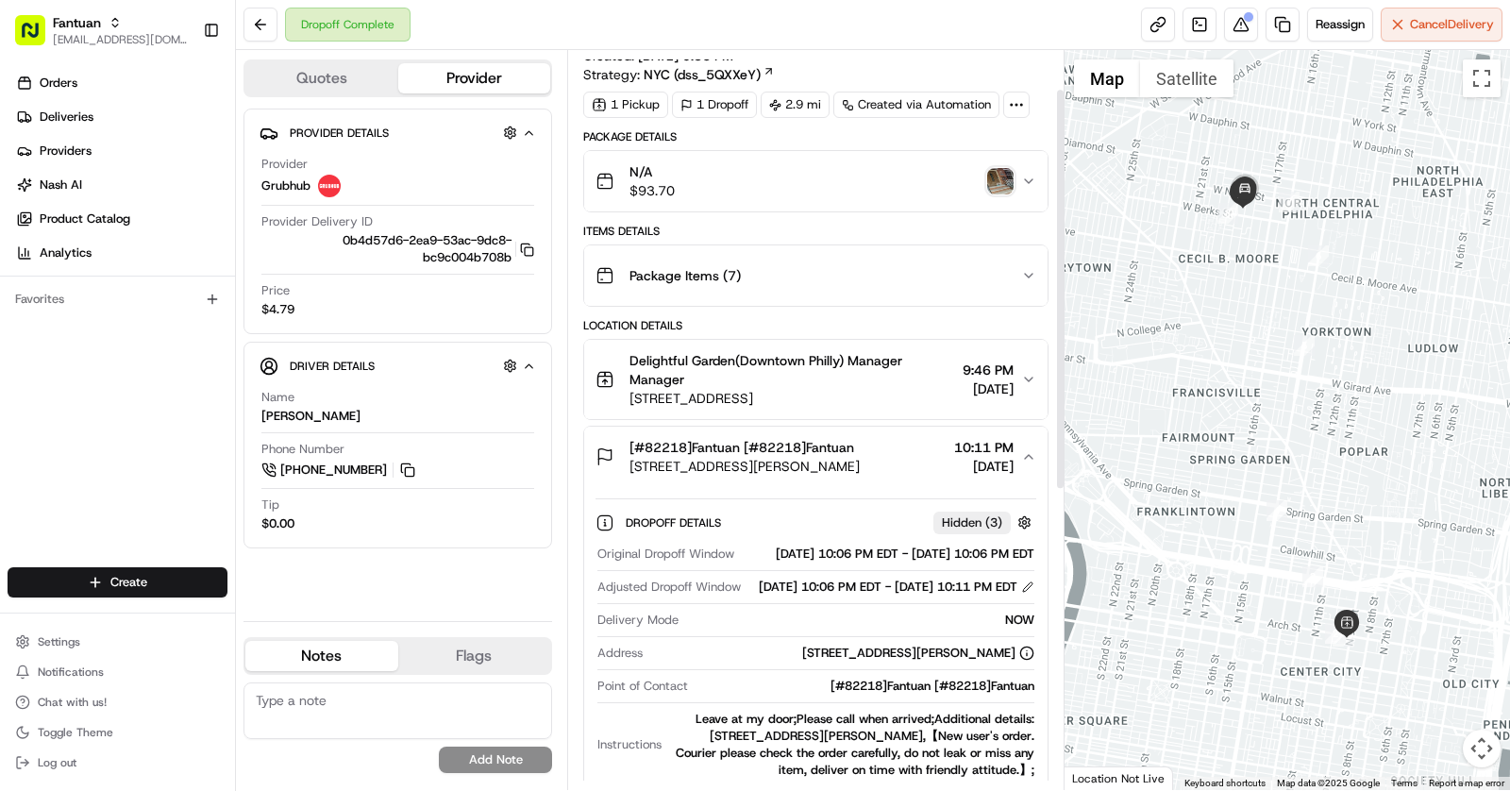
scroll to position [168, 0]
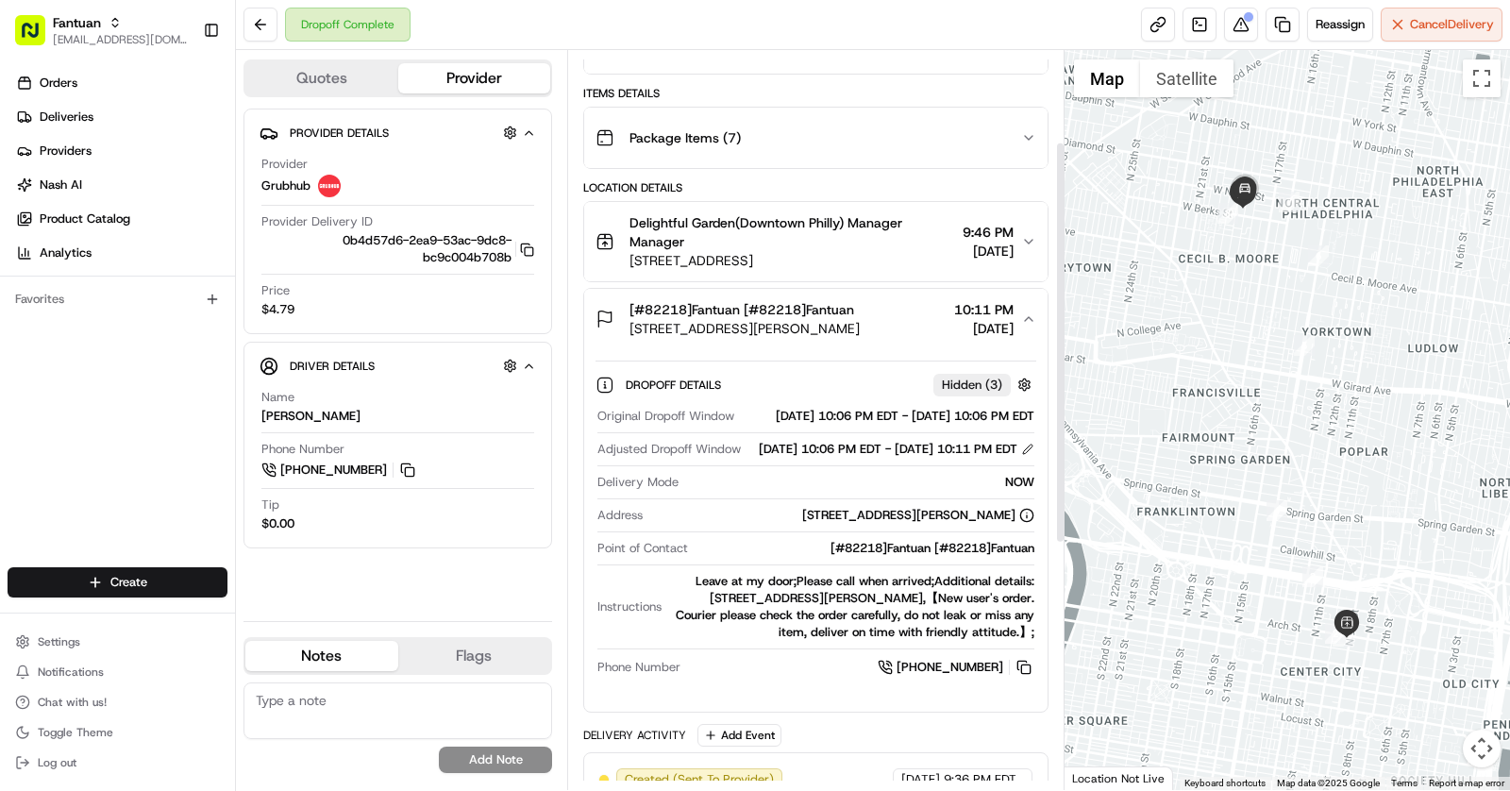
click at [860, 301] on div "[#82218]Fantuan [#82218]Fantuan" at bounding box center [744, 309] width 230 height 19
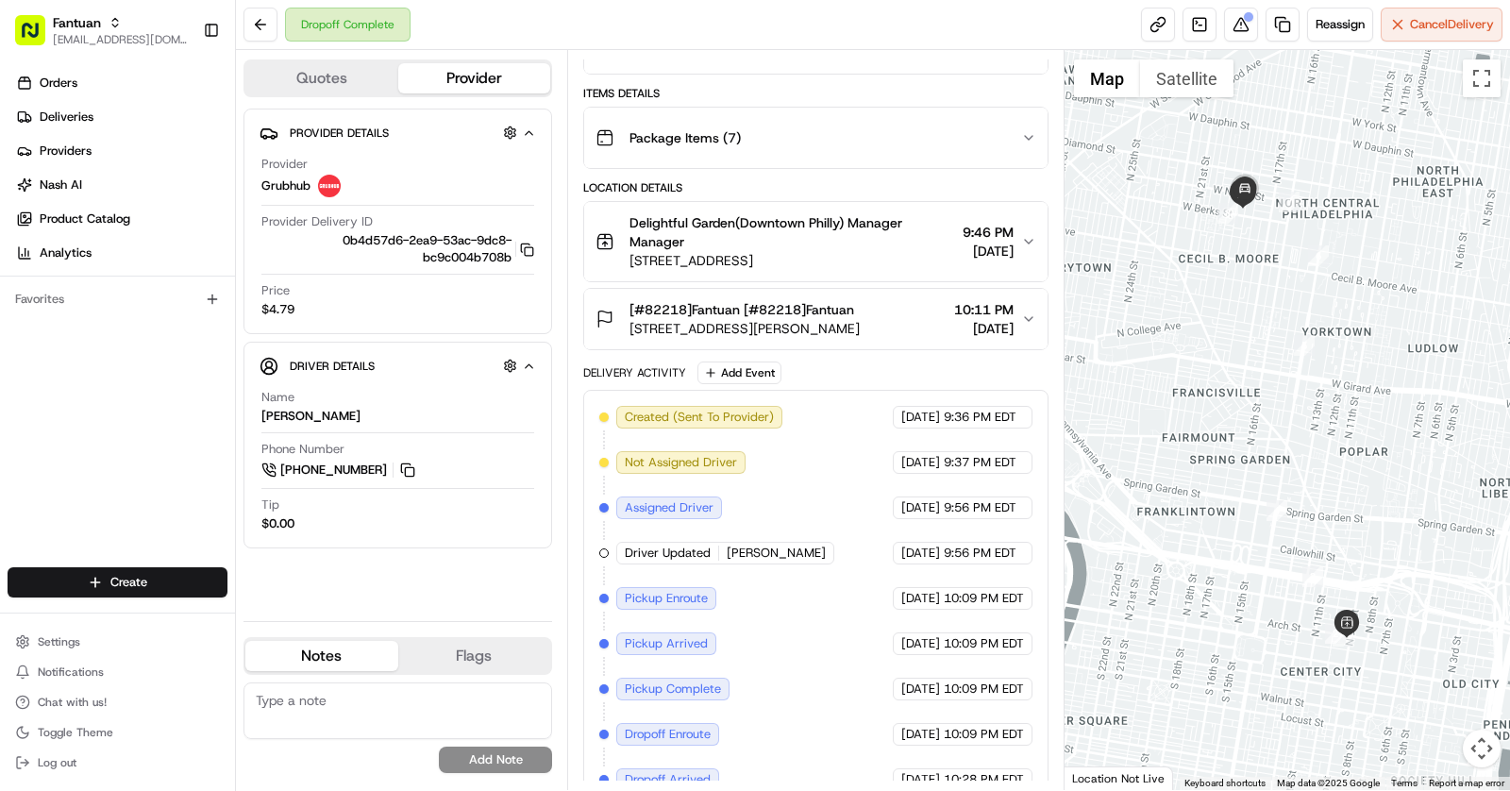
click at [860, 301] on div "[#82218]Fantuan [#82218]Fantuan" at bounding box center [744, 309] width 230 height 19
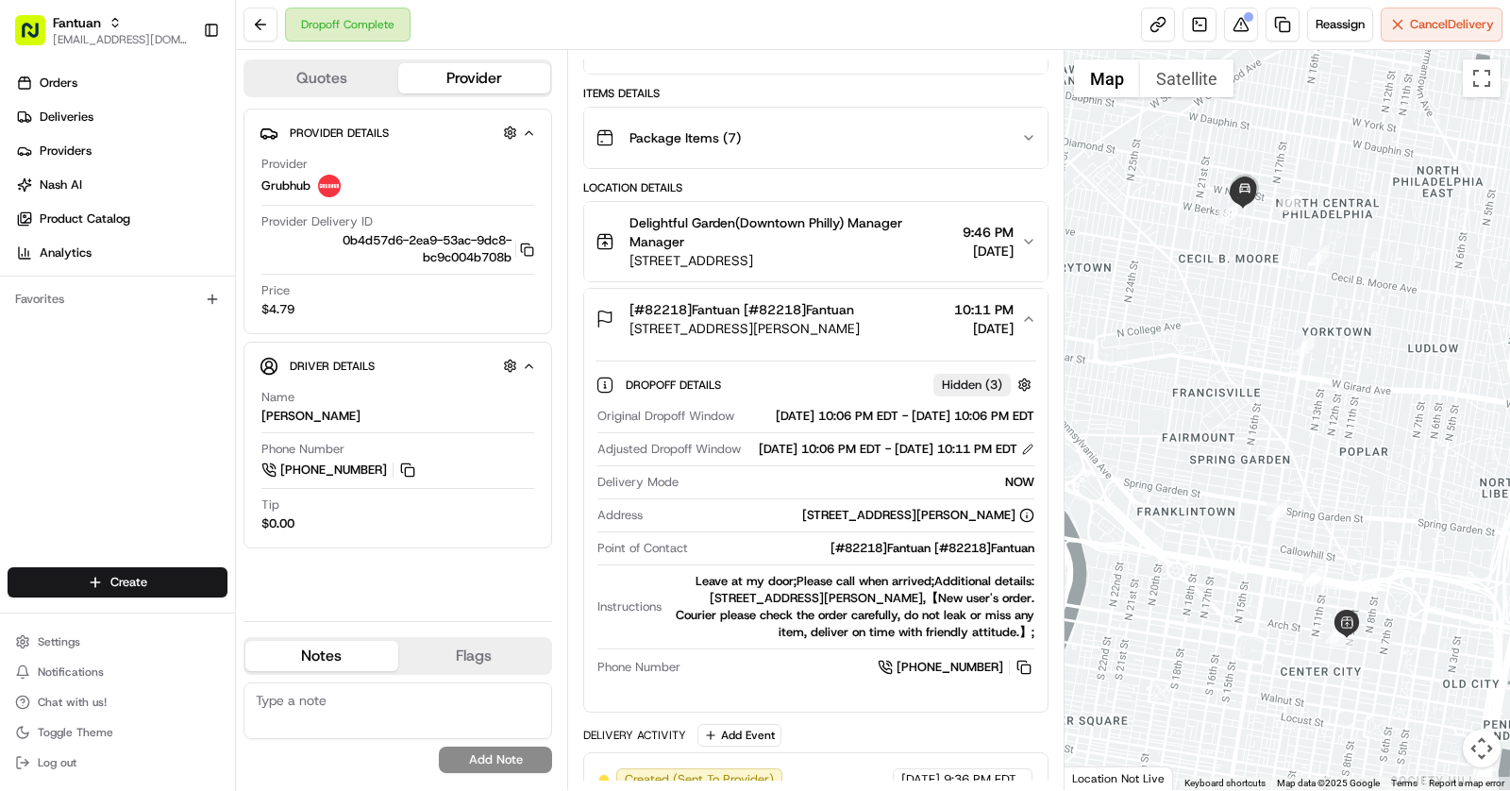
click at [860, 306] on div "[#82218]Fantuan [#82218]Fantuan" at bounding box center [744, 309] width 230 height 19
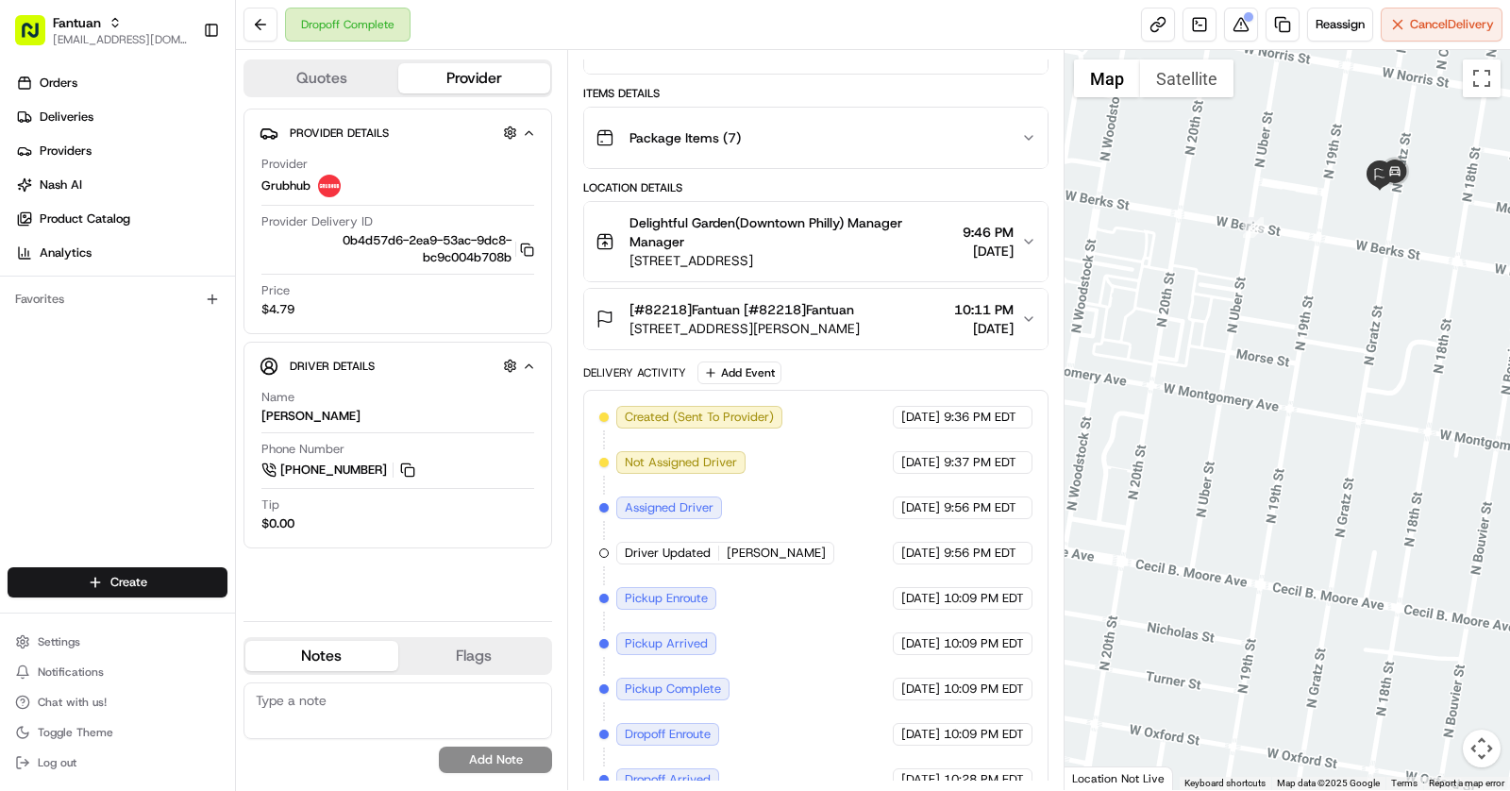
drag, startPoint x: 1383, startPoint y: 212, endPoint x: 1318, endPoint y: 242, distance: 71.4
click at [1318, 242] on div at bounding box center [1287, 420] width 446 height 740
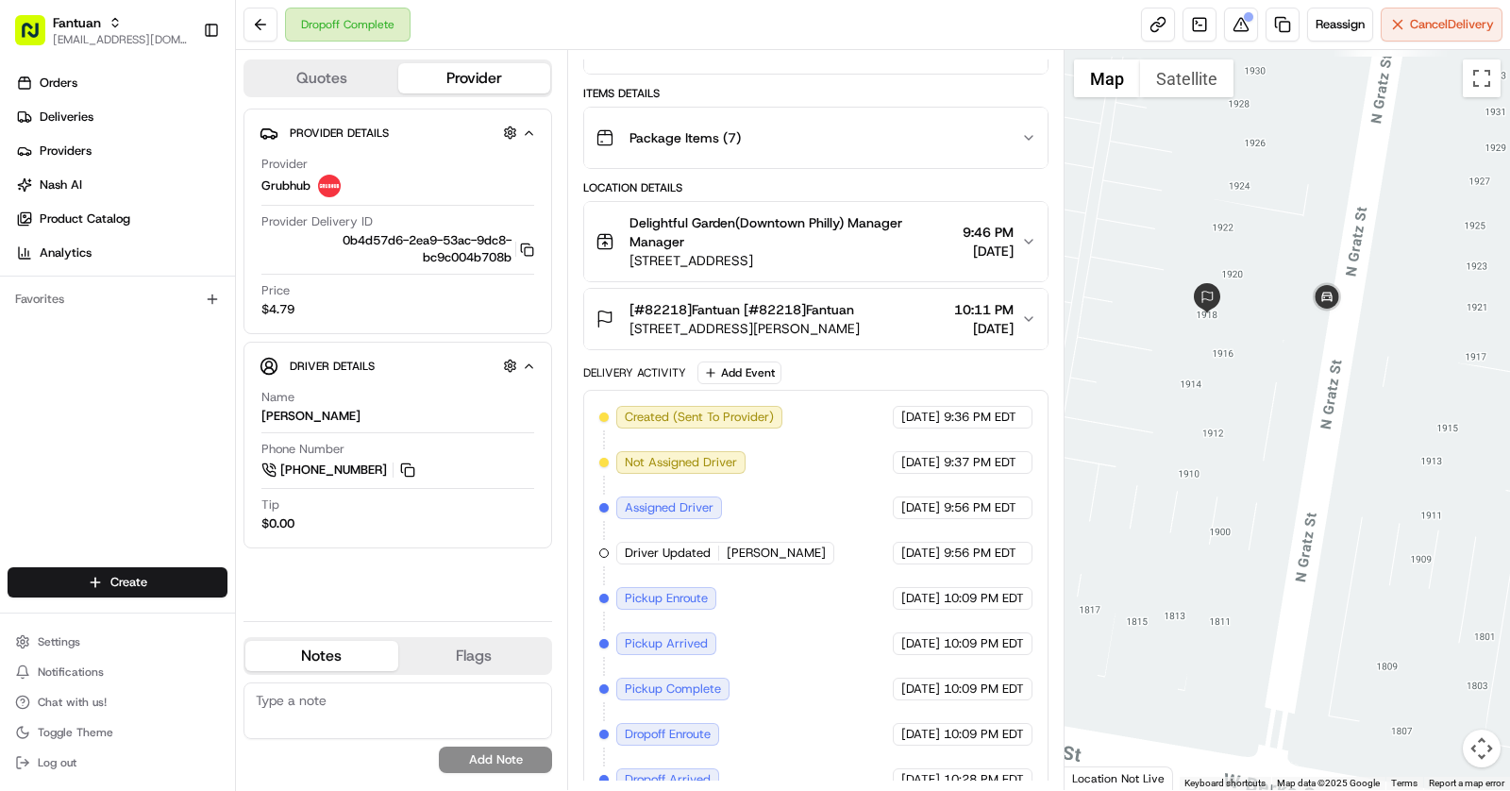
drag, startPoint x: 1318, startPoint y: 242, endPoint x: 1287, endPoint y: 428, distance: 189.4
click at [1288, 429] on div at bounding box center [1287, 420] width 446 height 740
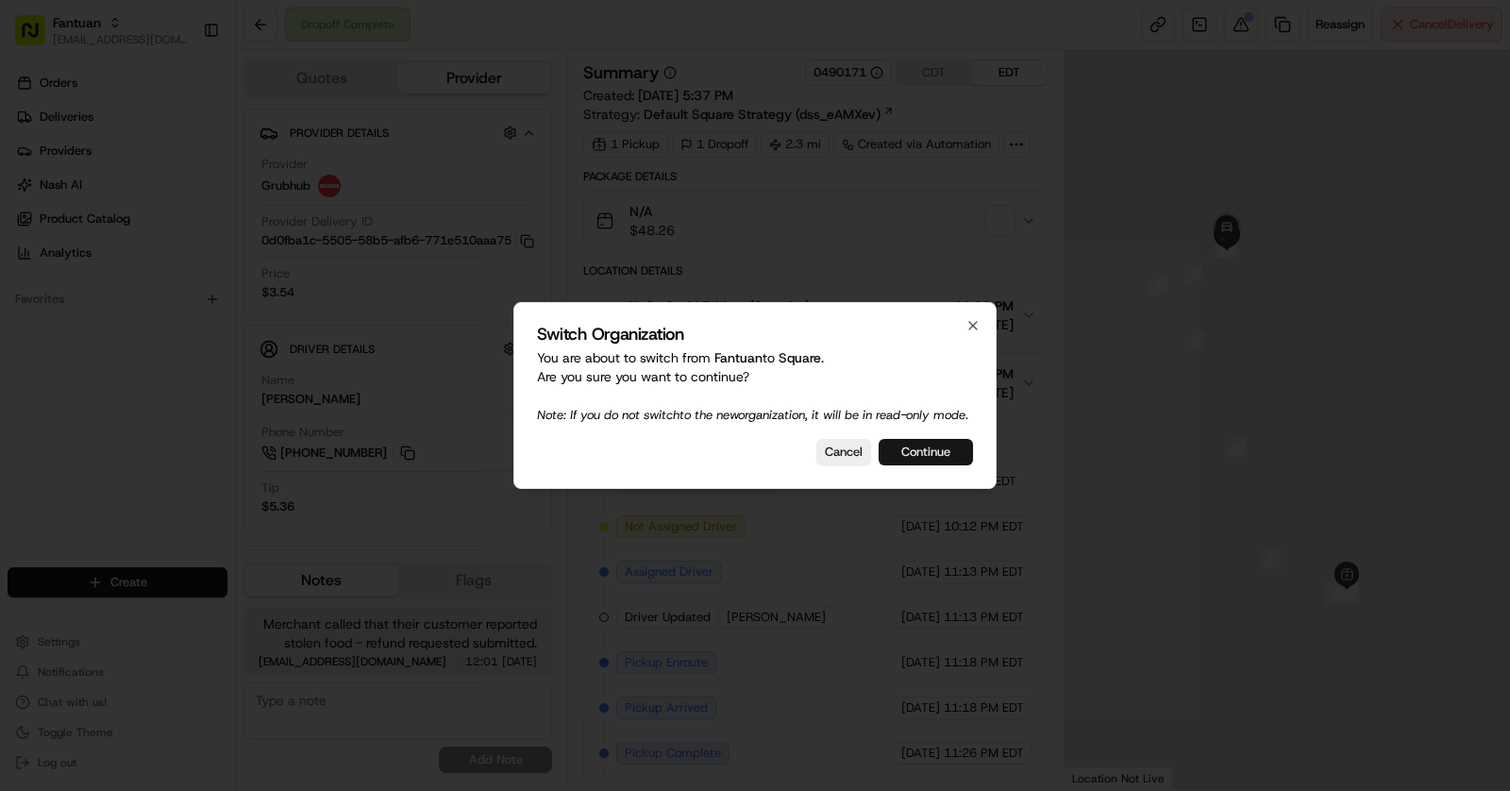
click at [911, 459] on button "Continue" at bounding box center [925, 452] width 94 height 26
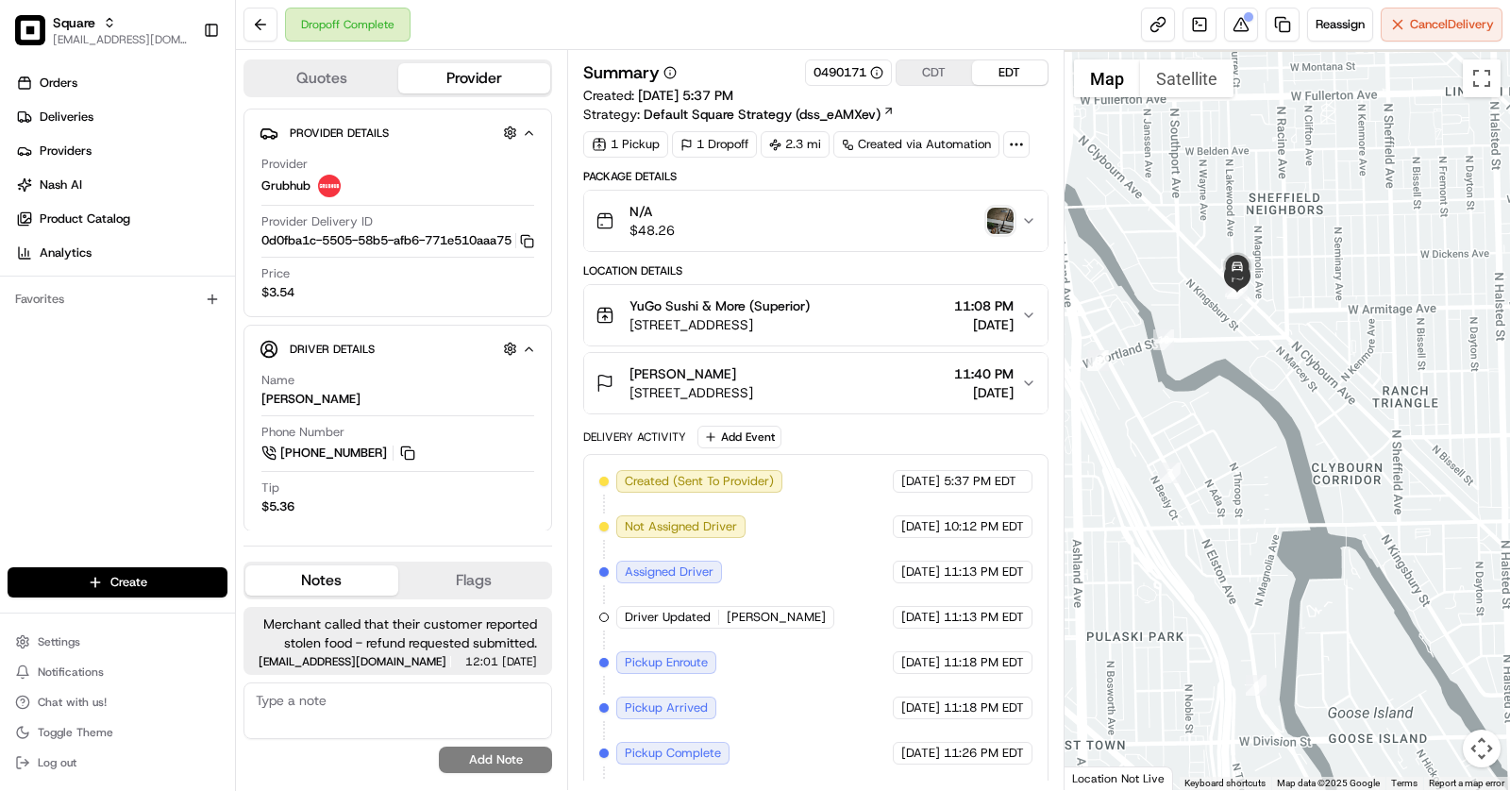
drag, startPoint x: 1207, startPoint y: 215, endPoint x: 1206, endPoint y: 438, distance: 222.7
click at [1206, 438] on div at bounding box center [1287, 420] width 446 height 740
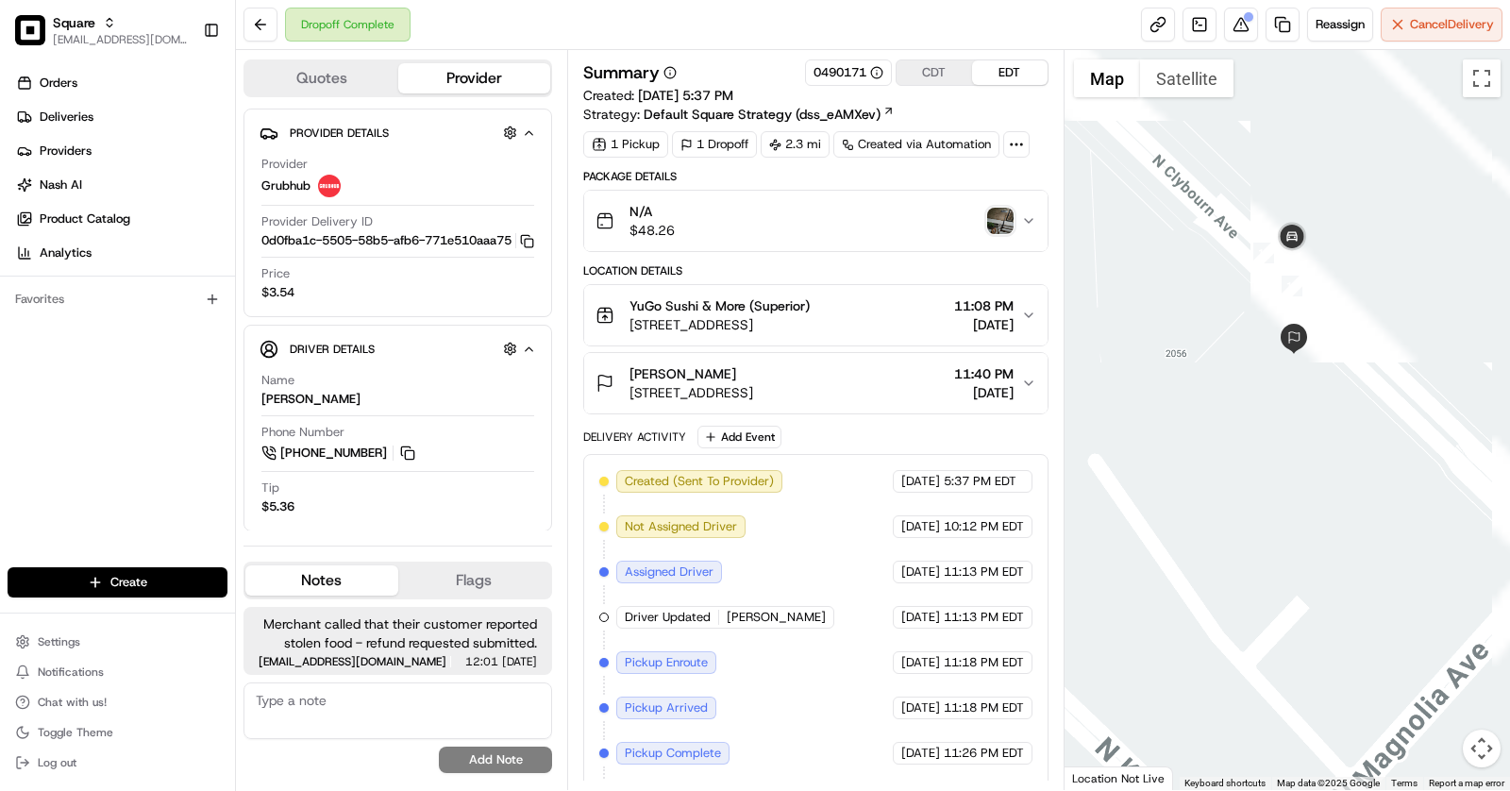
click at [1002, 218] on img "button" at bounding box center [1000, 221] width 26 height 26
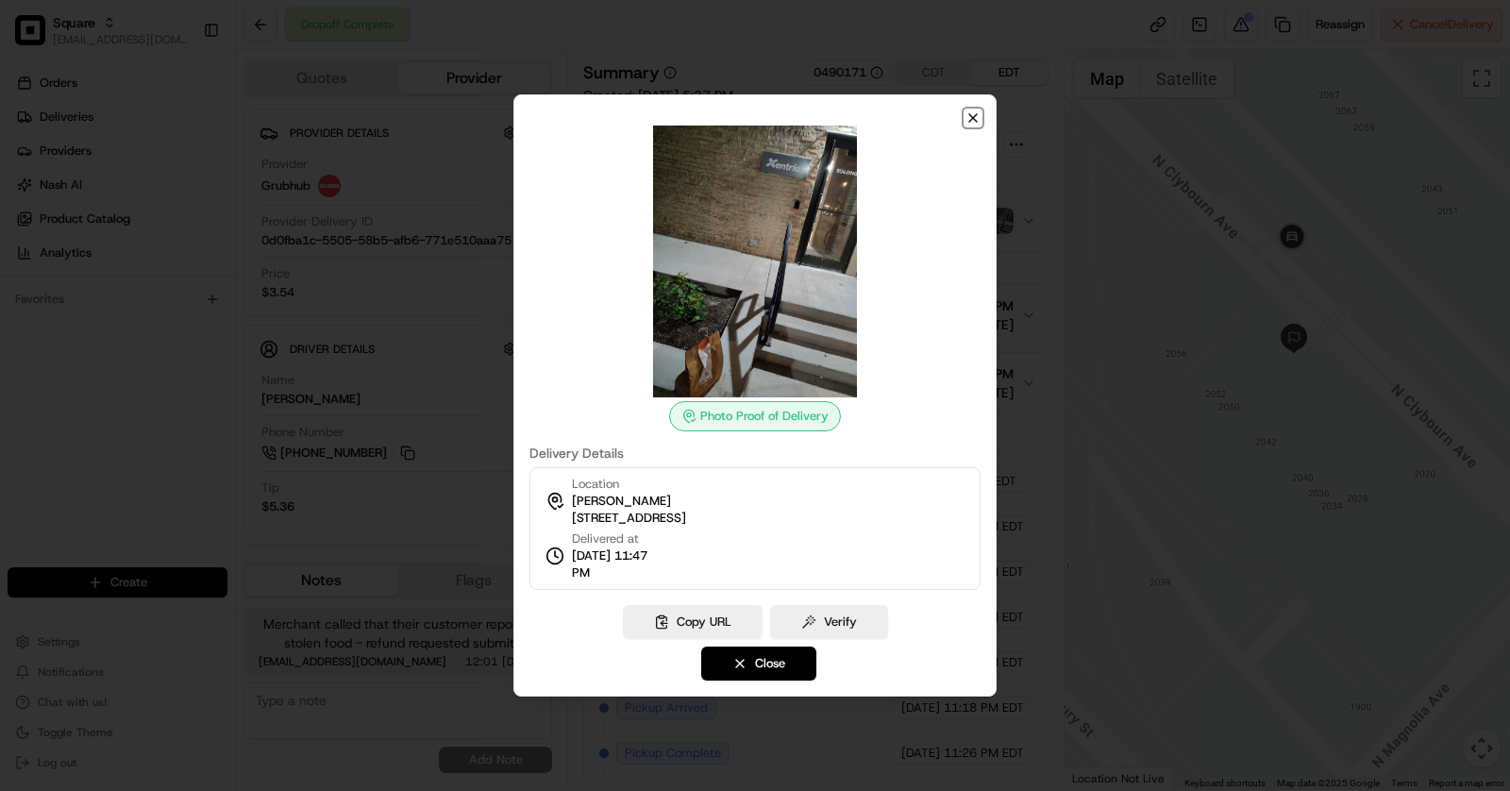
click at [966, 125] on icon "button" at bounding box center [972, 117] width 15 height 15
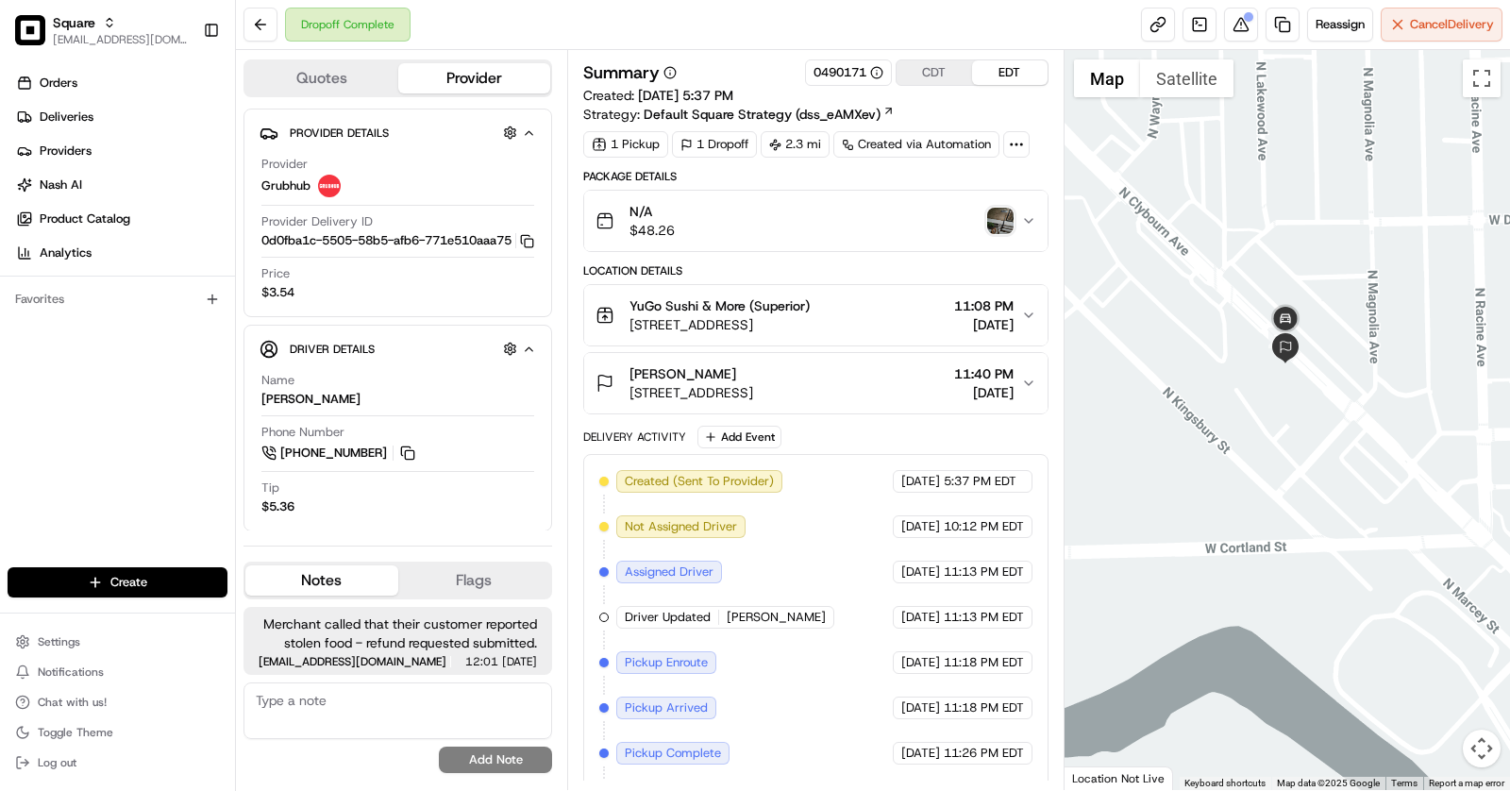
click at [753, 385] on span "[STREET_ADDRESS]" at bounding box center [691, 392] width 124 height 19
